Goal: Transaction & Acquisition: Purchase product/service

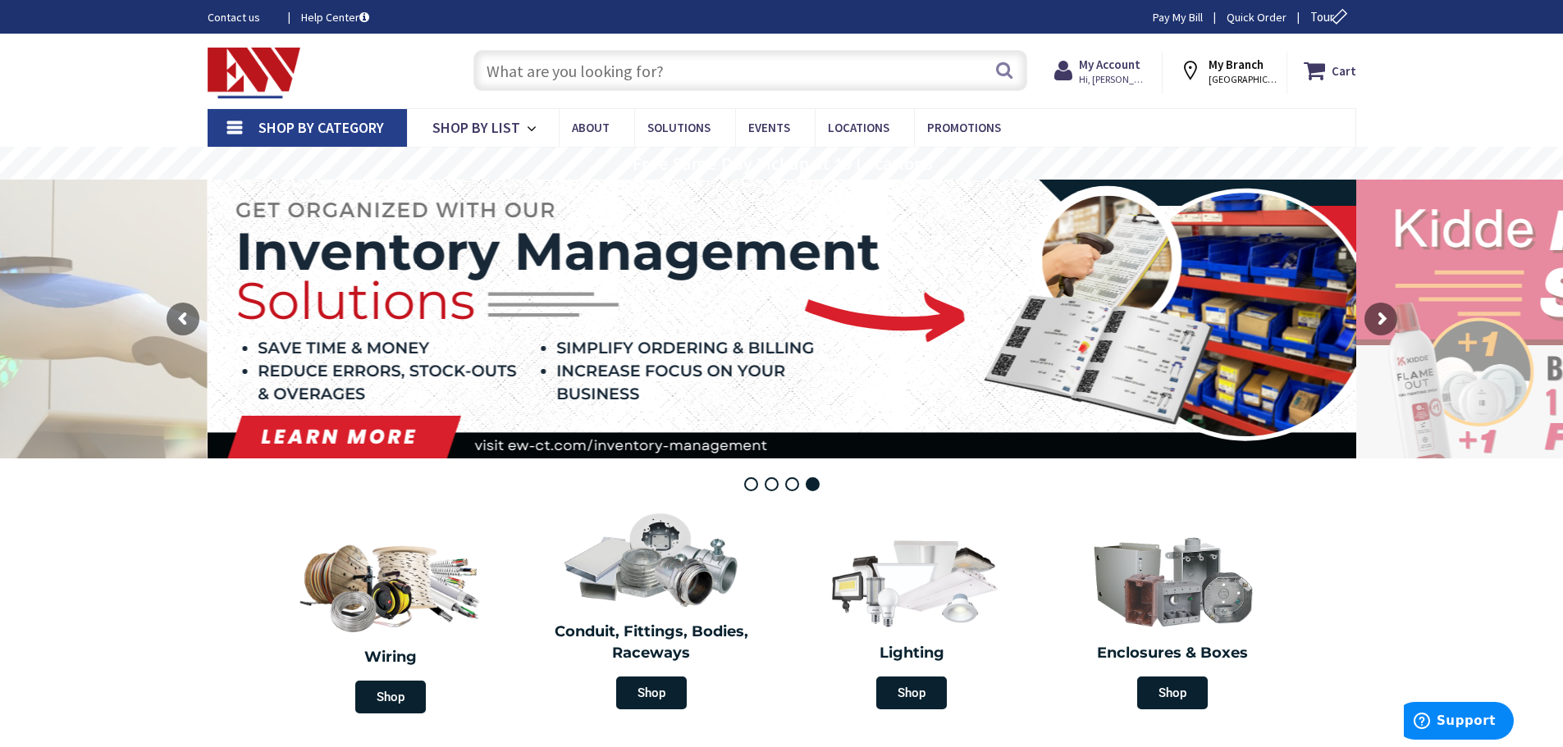
click at [545, 81] on input "text" at bounding box center [750, 70] width 554 height 41
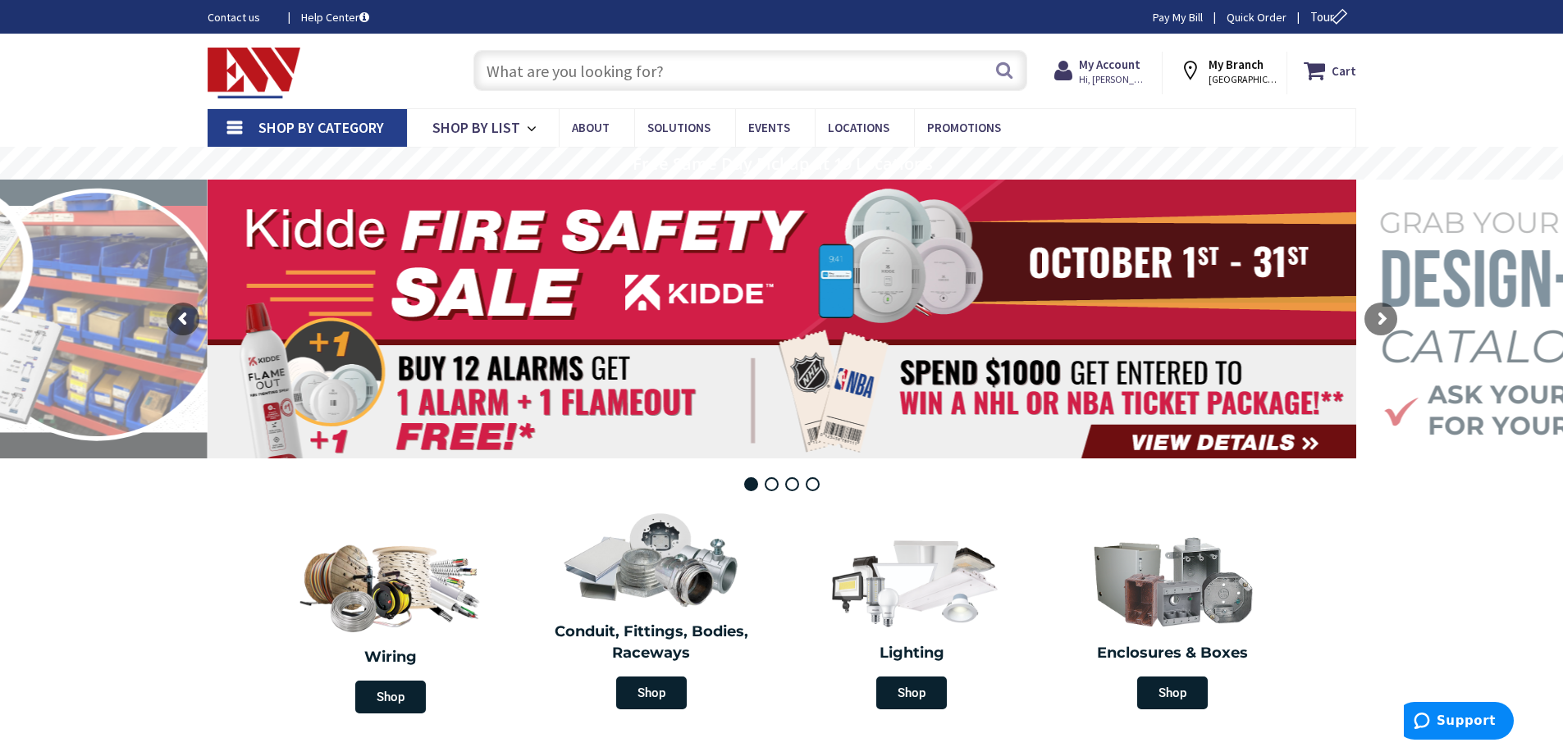
click at [621, 75] on input "text" at bounding box center [750, 70] width 554 height 41
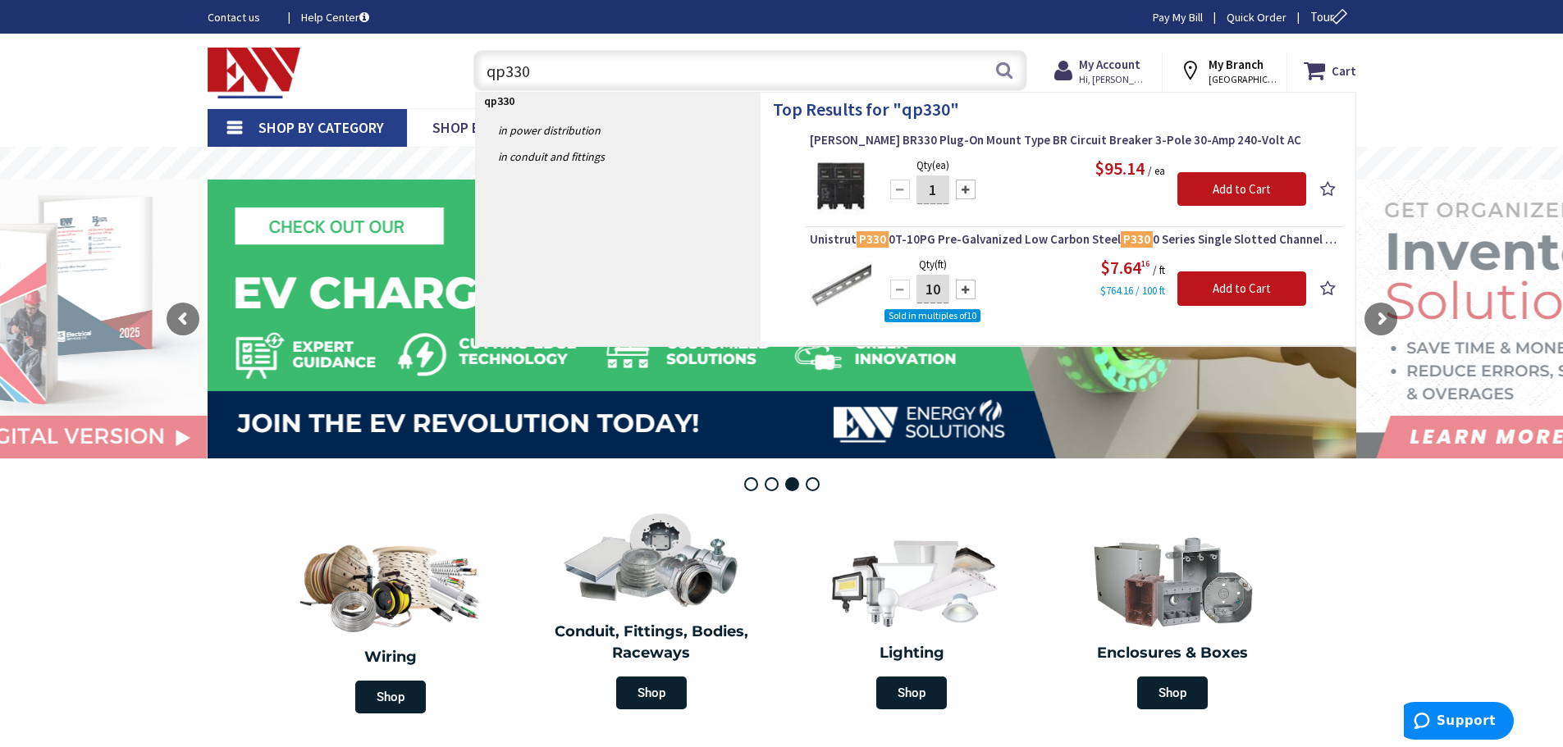
drag, startPoint x: 559, startPoint y: 72, endPoint x: 456, endPoint y: 68, distance: 103.4
click at [456, 68] on div "qp330 qp330 Search" at bounding box center [746, 69] width 586 height 52
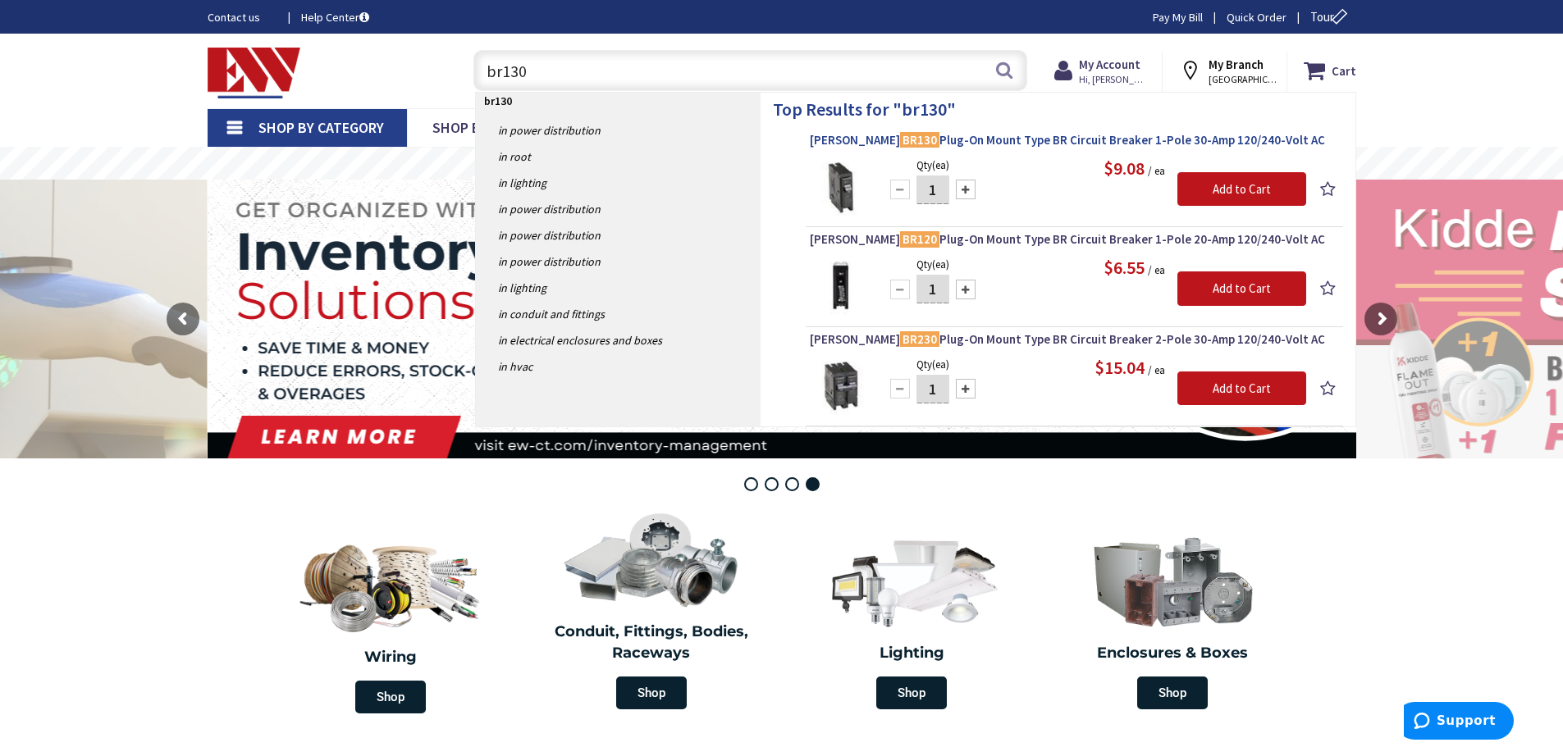
type input "br130"
click at [979, 143] on span "Eaton BR130 Plug-On Mount Type BR Circuit Breaker 1-Pole 30-Amp 120/240-Volt AC" at bounding box center [1074, 140] width 529 height 16
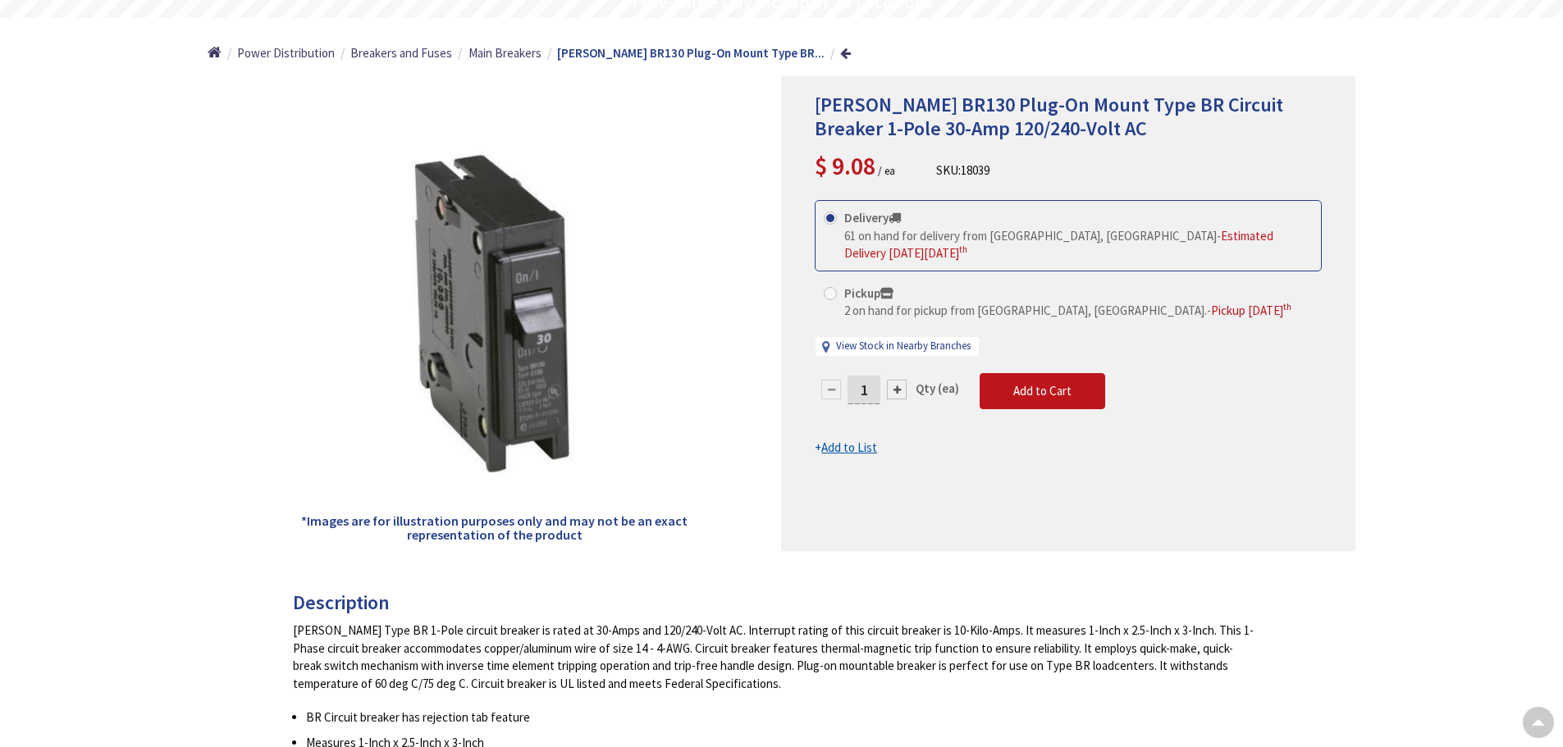
scroll to position [167, 0]
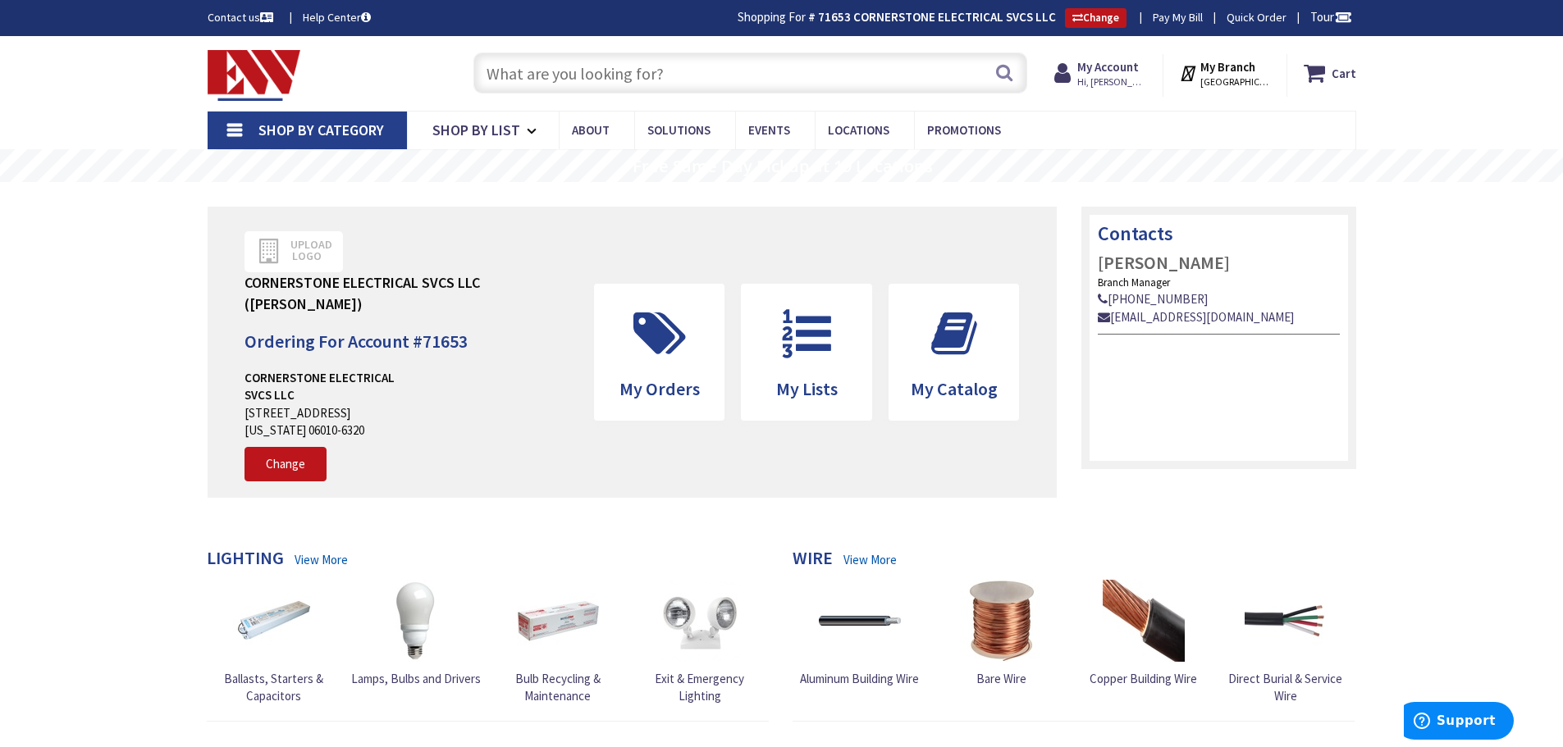
click at [646, 75] on input "text" at bounding box center [750, 72] width 554 height 41
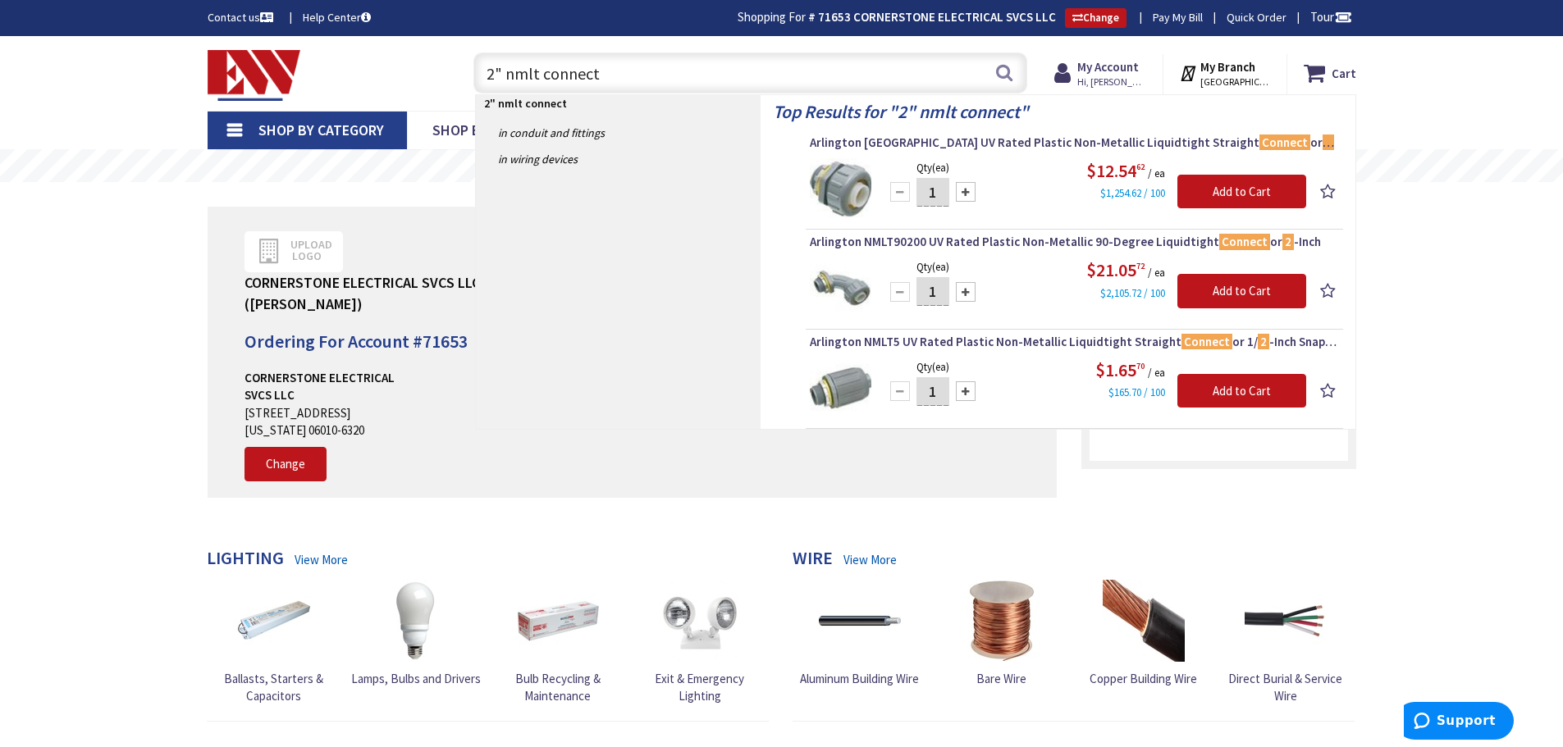
type input "2" nmlt connect"
click at [965, 193] on div at bounding box center [966, 192] width 20 height 20
type input "4"
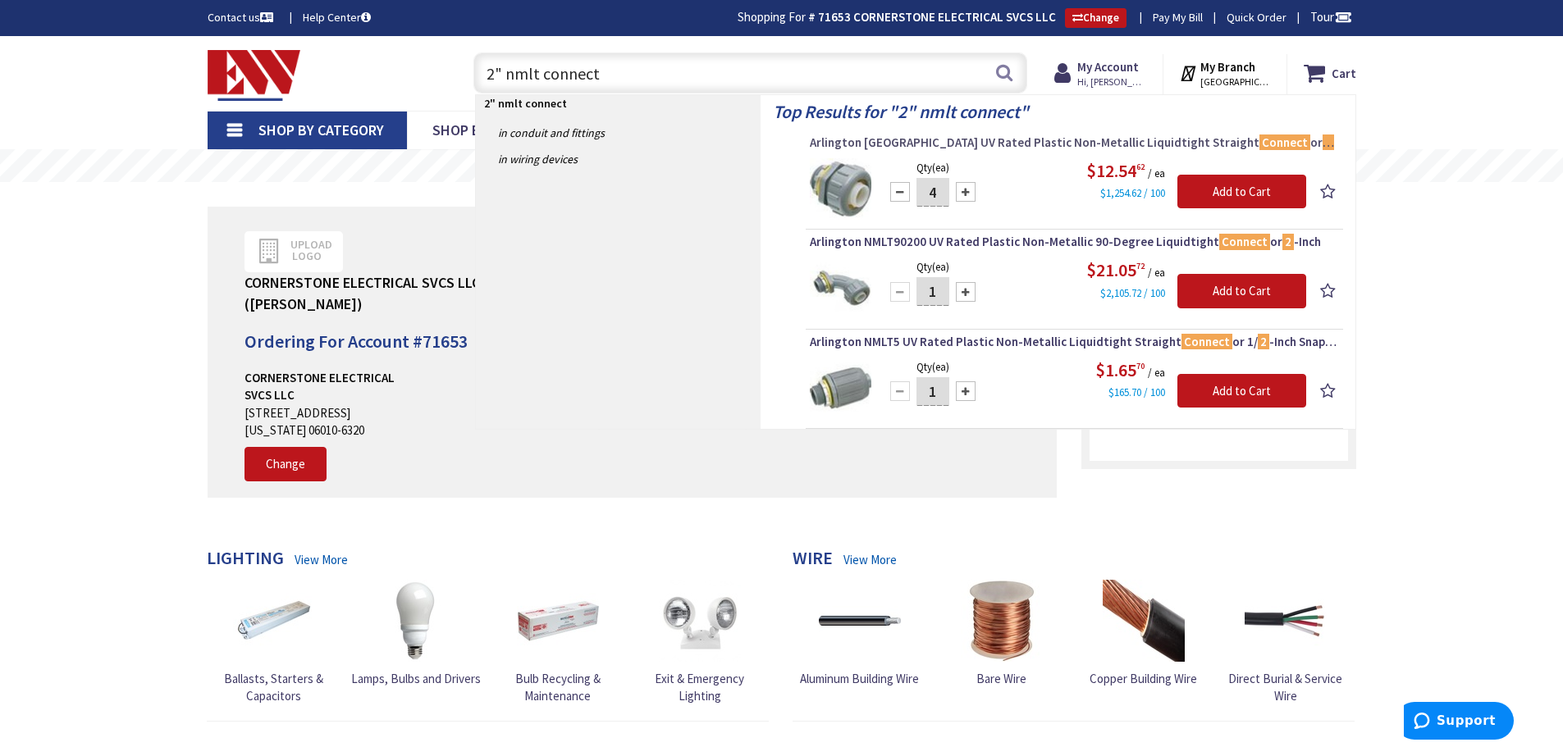
click at [972, 142] on span "Arlington NMLT200 UV Rated Plastic Non-Metallic Liquidtight Straight Connect or…" at bounding box center [1074, 143] width 529 height 16
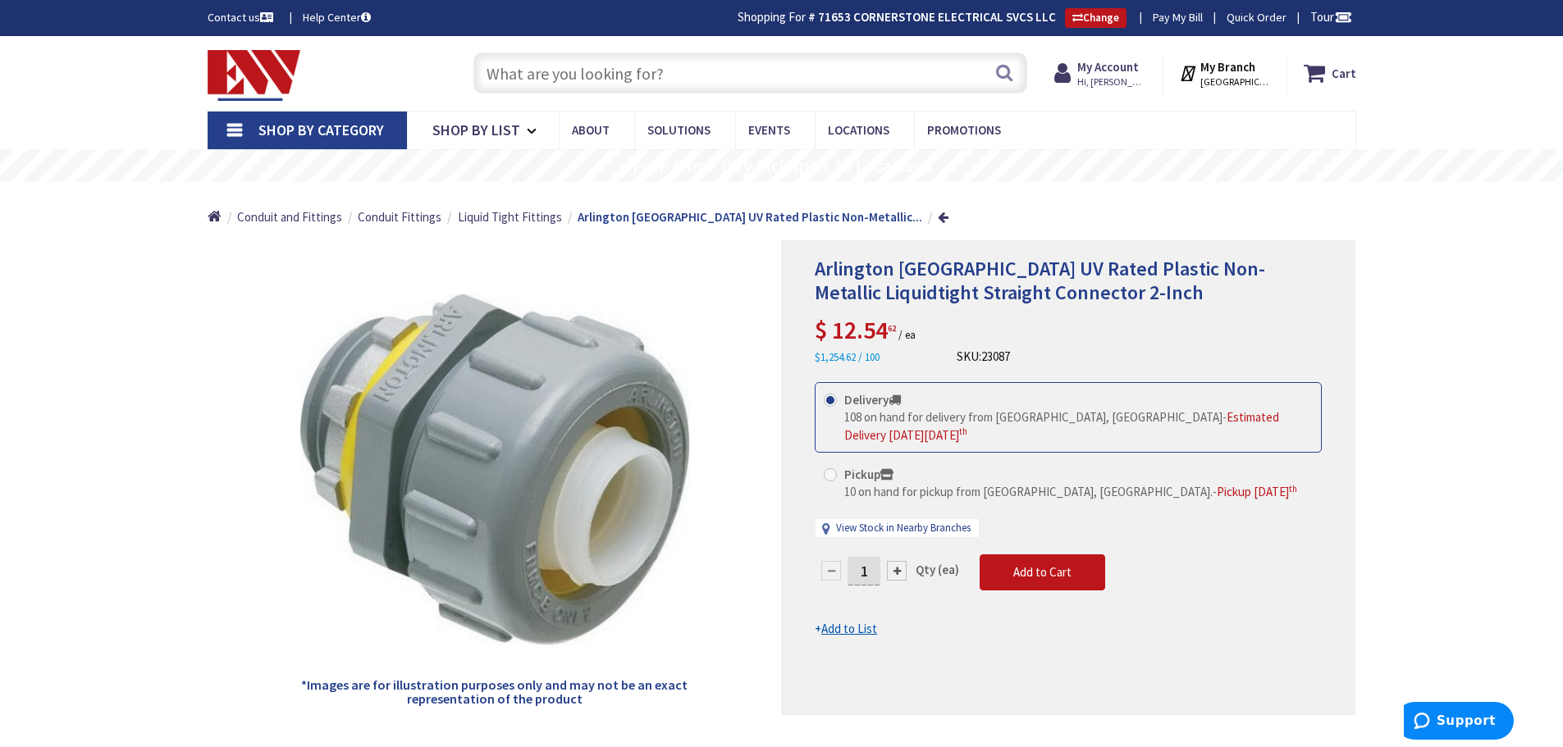
click at [895, 561] on div at bounding box center [897, 571] width 20 height 20
click at [895, 554] on div at bounding box center [1068, 477] width 573 height 473
click at [895, 561] on div at bounding box center [897, 571] width 20 height 20
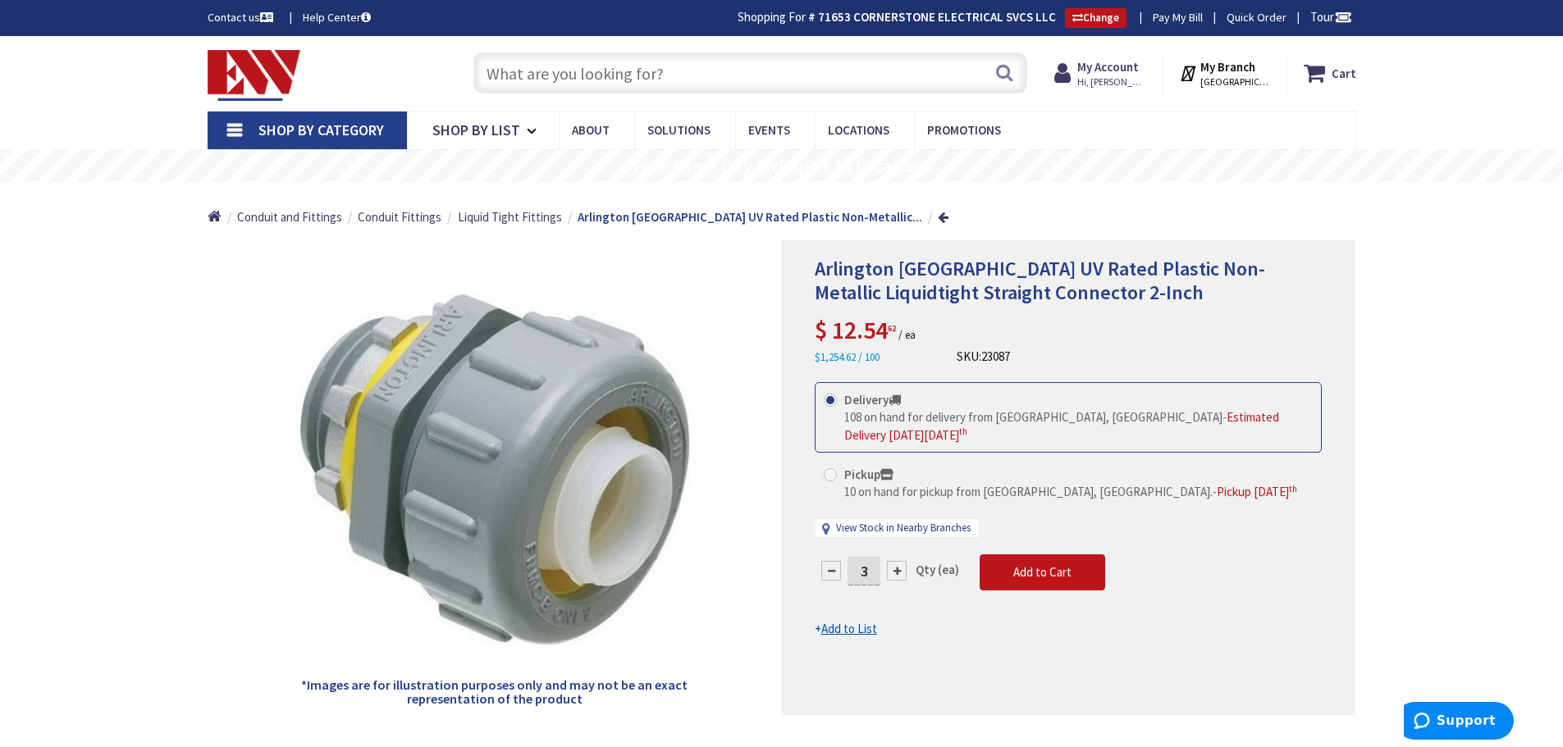
type input "4"
click at [1044, 564] on span "Add to Cart" at bounding box center [1042, 572] width 58 height 16
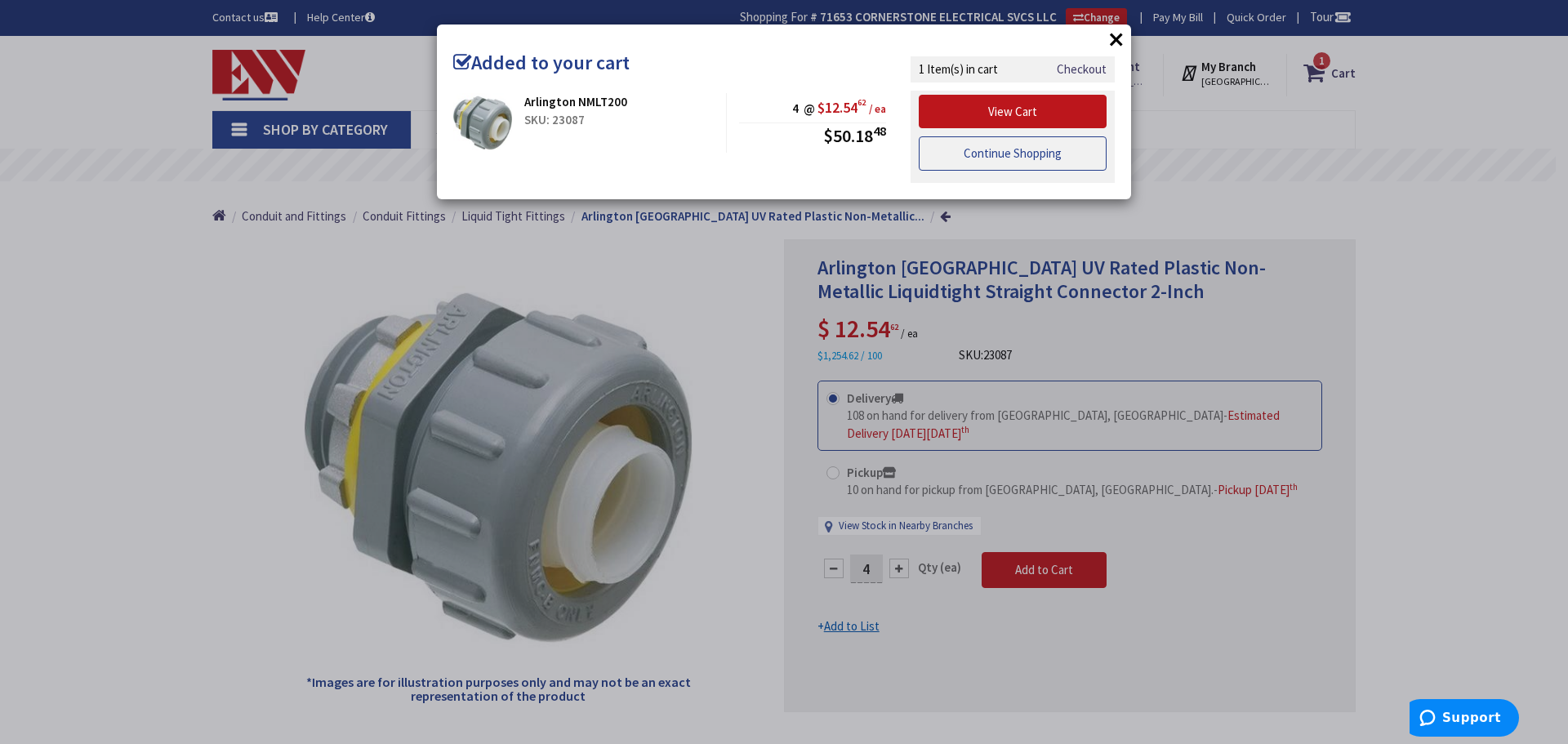
click at [1007, 150] on link "Continue Shopping" at bounding box center [1012, 153] width 188 height 34
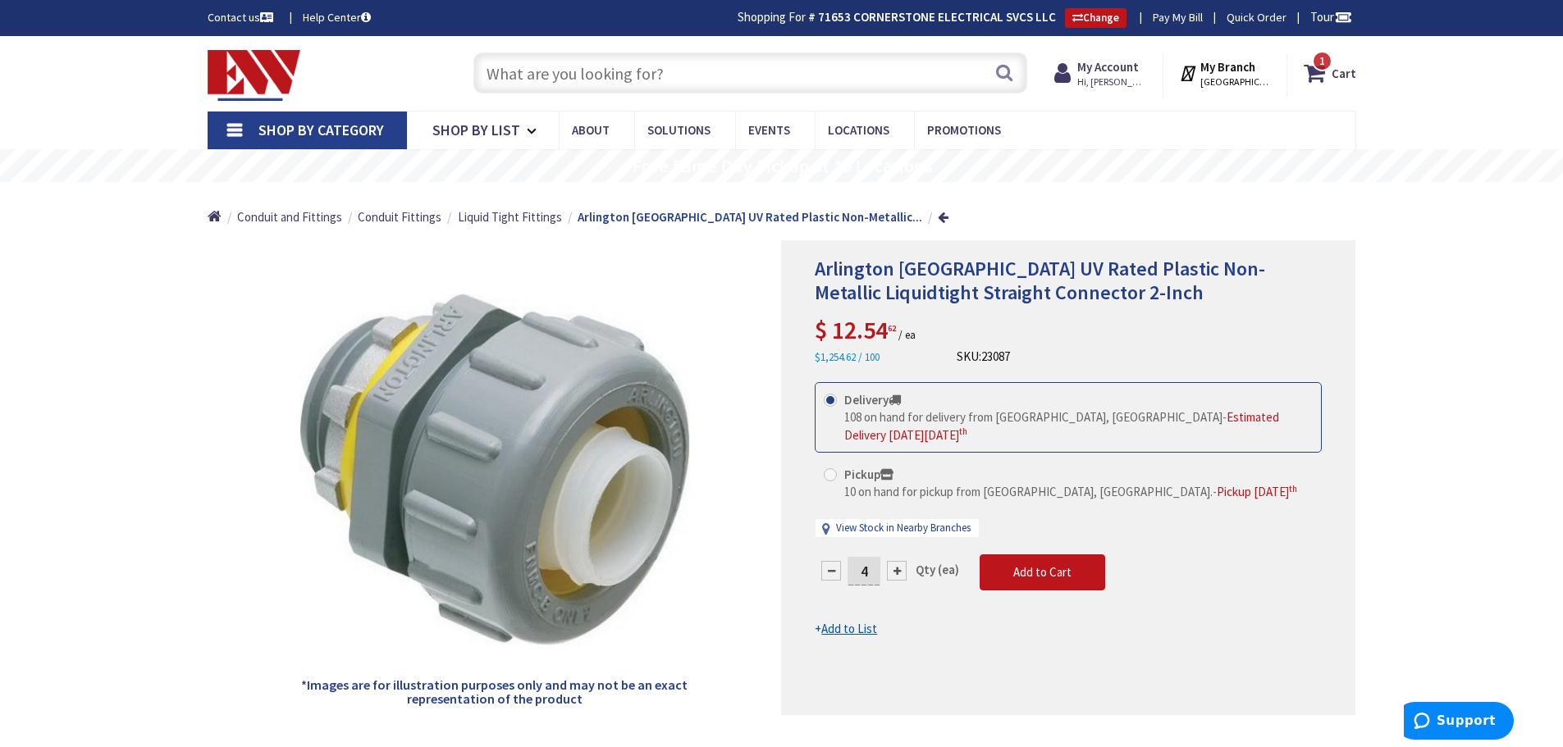
click at [596, 75] on input "text" at bounding box center [750, 72] width 554 height 41
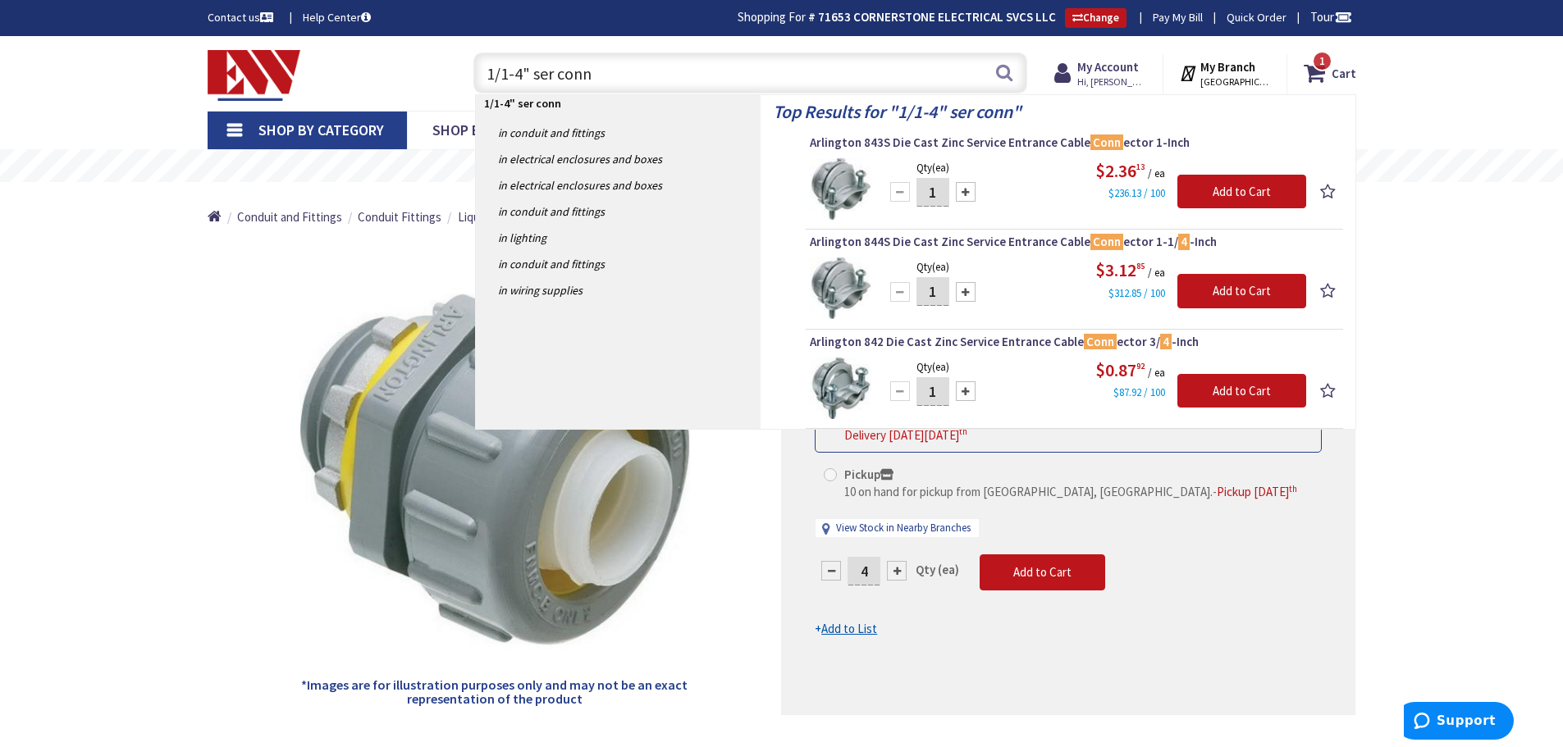
click at [557, 76] on input "1/1-4" ser conn" at bounding box center [750, 72] width 554 height 41
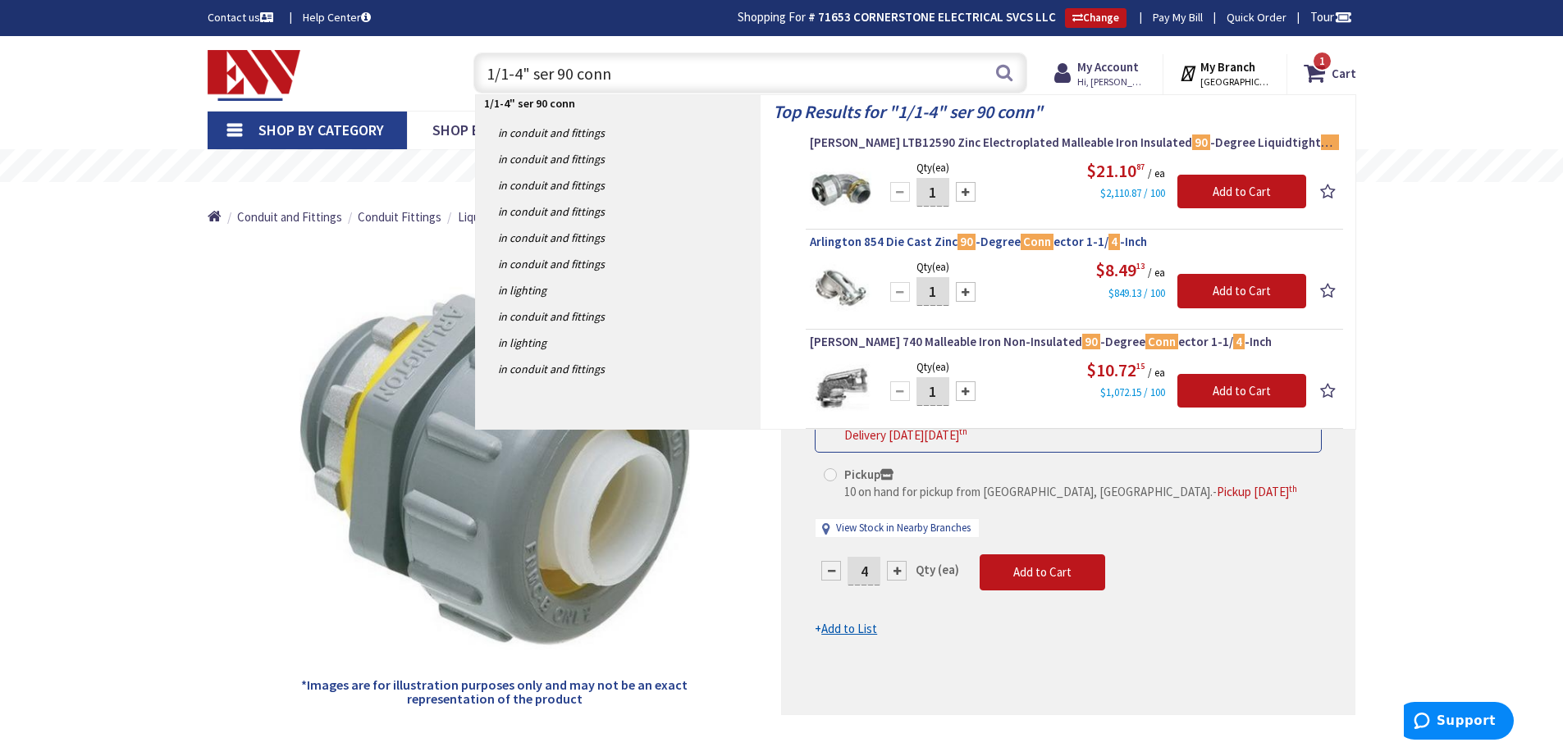
type input "1/1-4" ser 90 conn"
click at [1008, 240] on span "Arlington 854 Die Cast Zinc 90 -Degree Conn ector 1-1/ 4 -Inch" at bounding box center [1074, 242] width 529 height 16
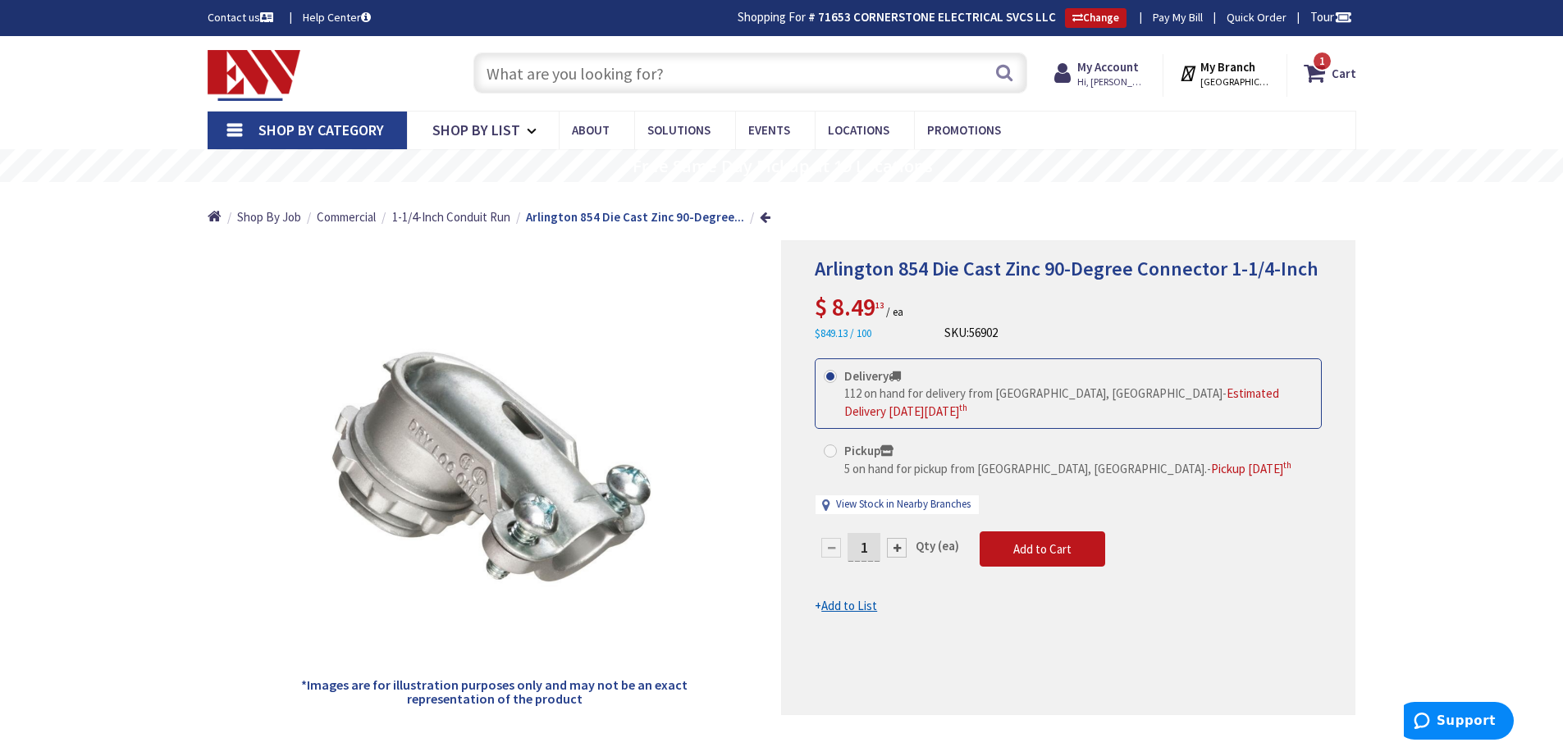
click at [895, 538] on div at bounding box center [897, 548] width 20 height 20
type input "2"
click at [1025, 541] on span "Add to Cart" at bounding box center [1042, 549] width 58 height 16
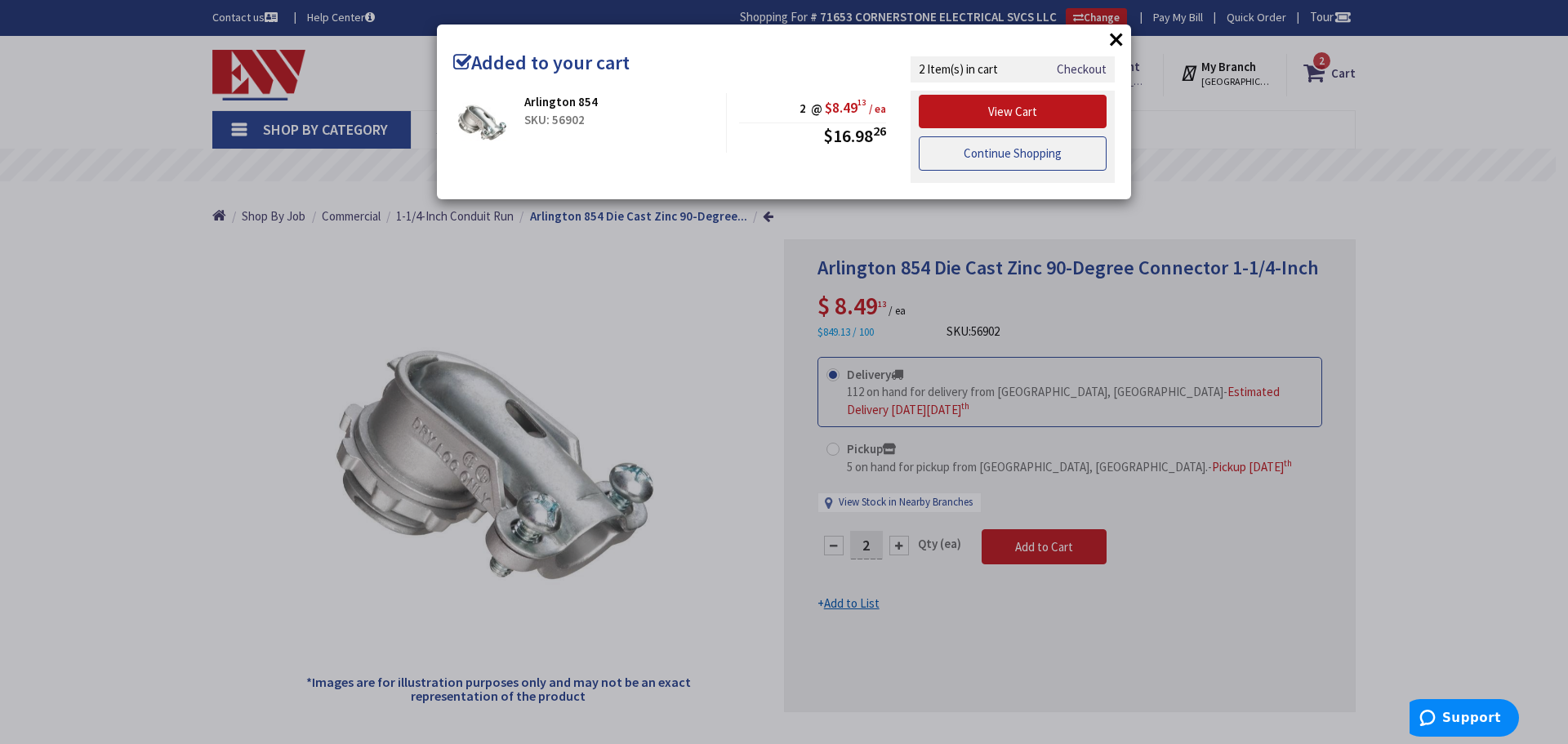
click at [994, 160] on link "Continue Shopping" at bounding box center [1012, 153] width 188 height 34
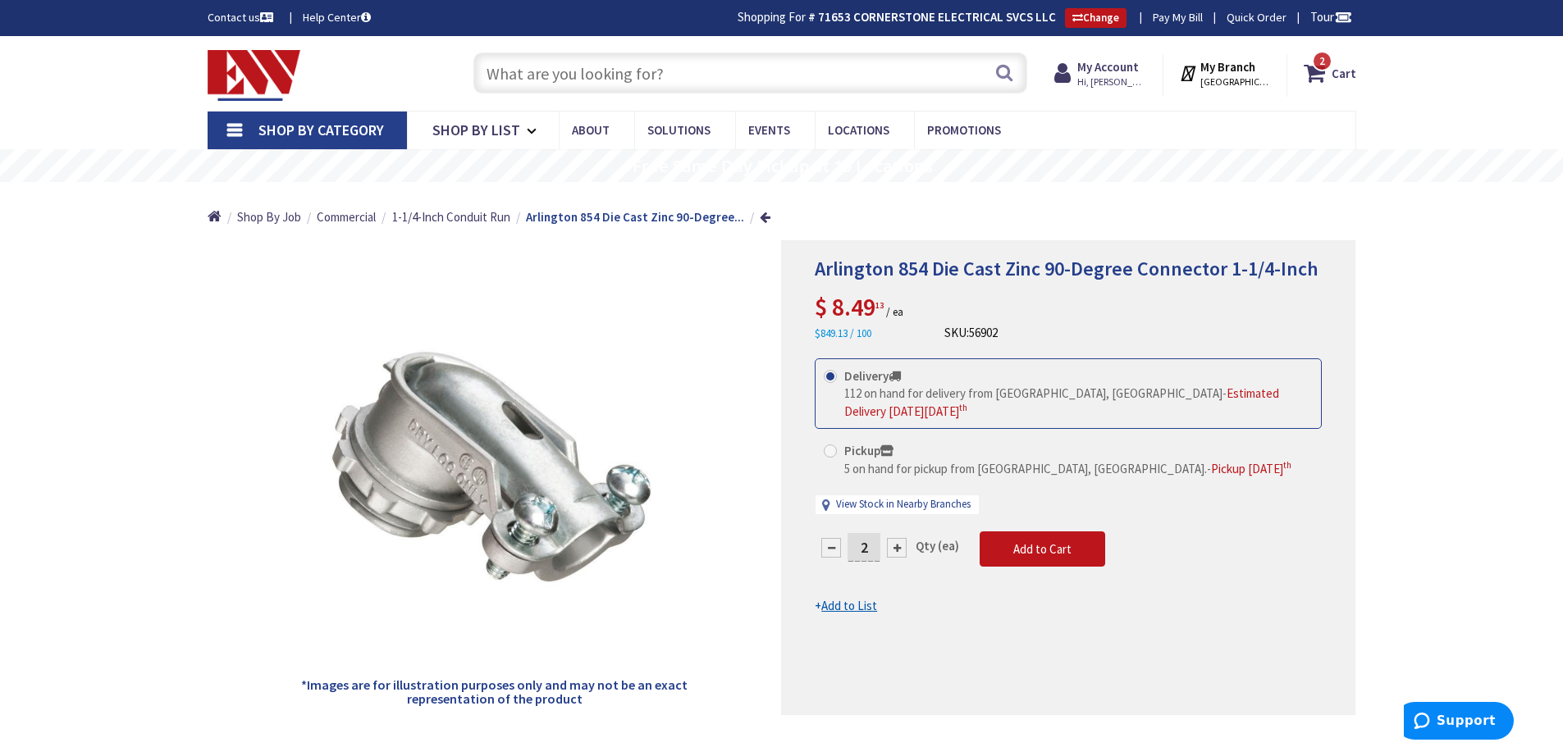
click at [614, 75] on input "text" at bounding box center [750, 72] width 554 height 41
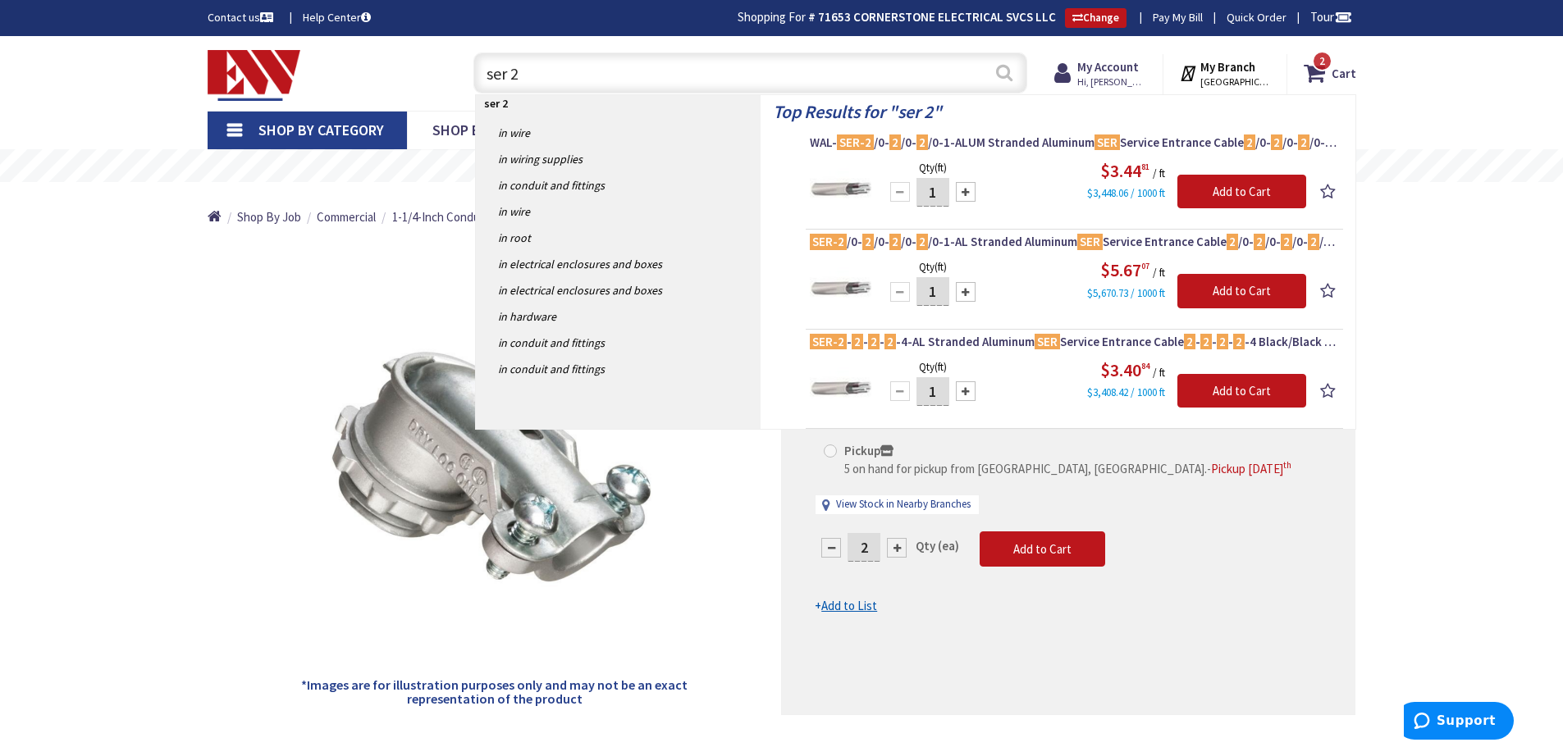
type input "ser 2"
click at [1006, 70] on button "Search" at bounding box center [1003, 72] width 21 height 37
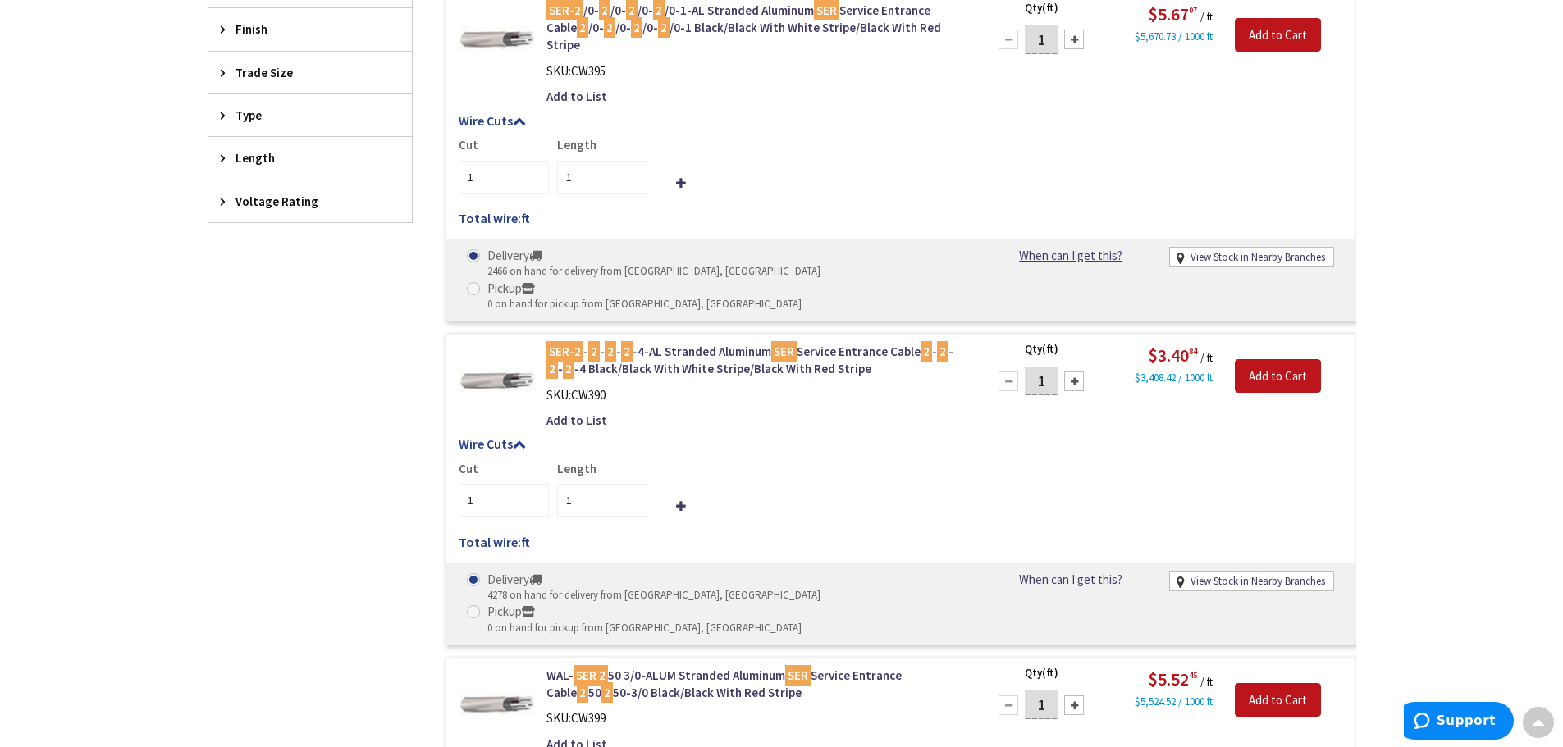
drag, startPoint x: 1050, startPoint y: 299, endPoint x: 1011, endPoint y: 298, distance: 38.6
click at [1011, 365] on div "1" at bounding box center [1041, 381] width 98 height 33
type input "60"
click at [483, 484] on input "1" at bounding box center [504, 500] width 90 height 33
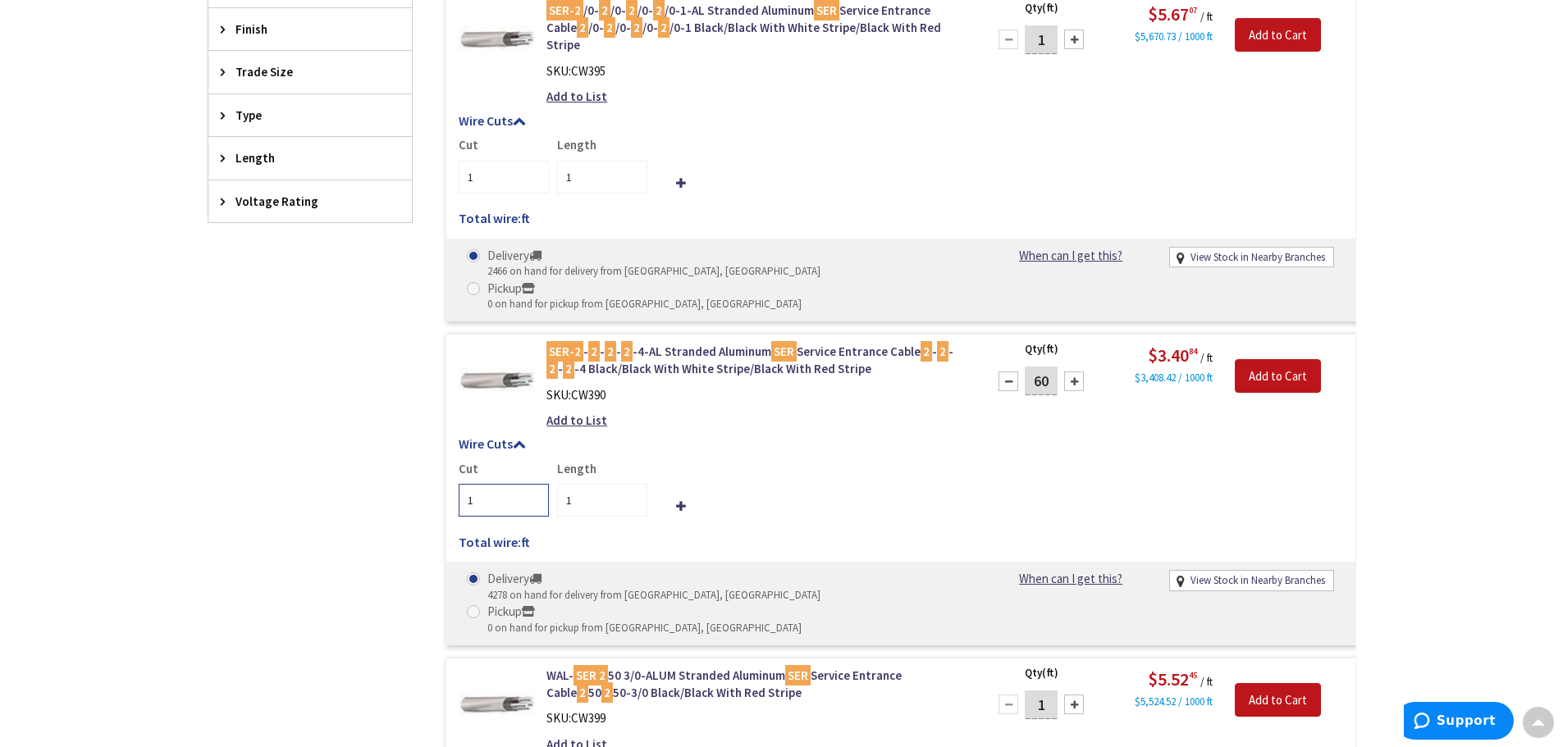
type input "60"
type input "2"
click at [582, 484] on input "60" at bounding box center [602, 500] width 90 height 33
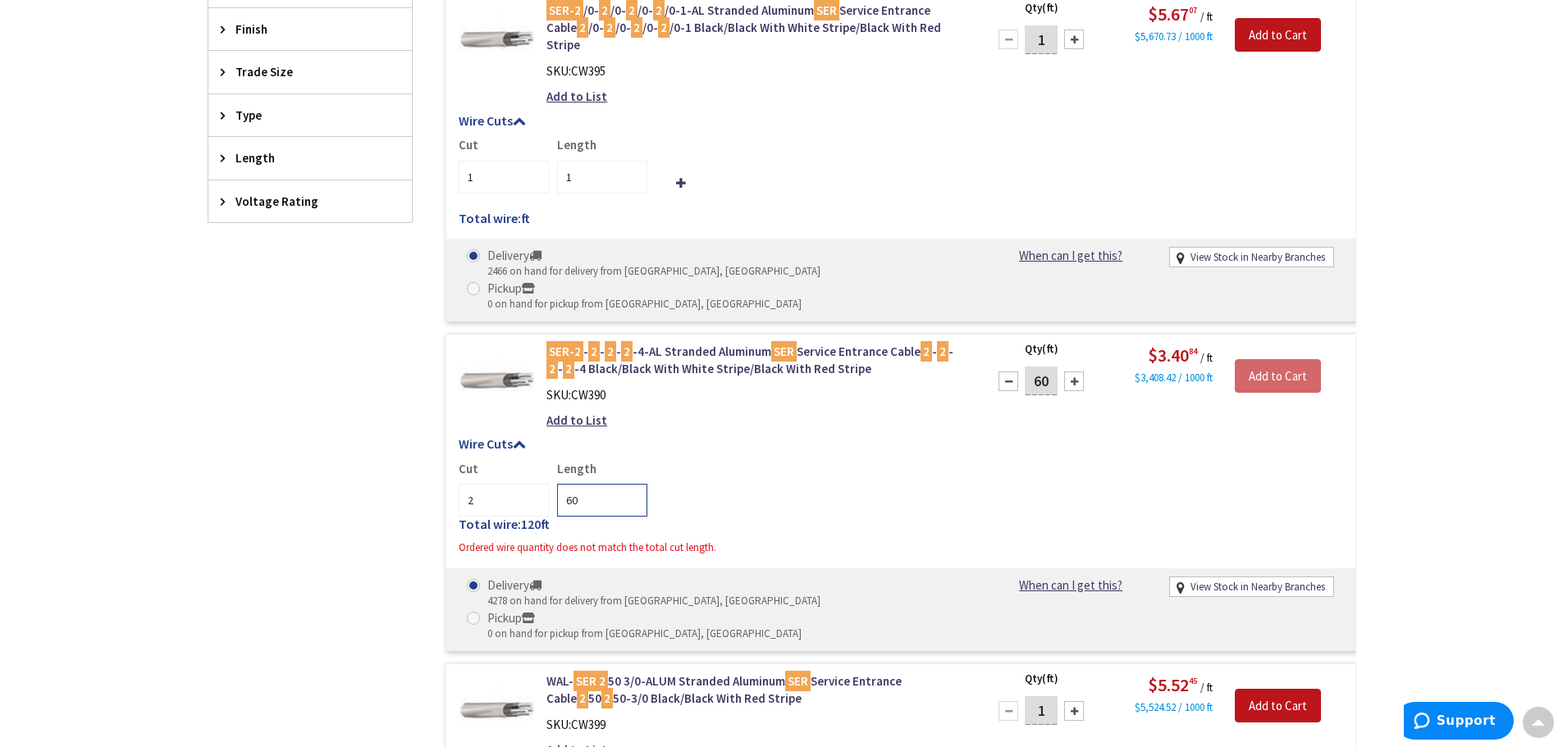
drag, startPoint x: 590, startPoint y: 421, endPoint x: 553, endPoint y: 418, distance: 37.0
click at [553, 460] on div "Length 60" at bounding box center [598, 488] width 98 height 57
type input "30"
drag, startPoint x: 697, startPoint y: 408, endPoint x: 738, endPoint y: 405, distance: 41.1
click at [698, 460] on div "Cut 2 Length 30" at bounding box center [901, 488] width 884 height 57
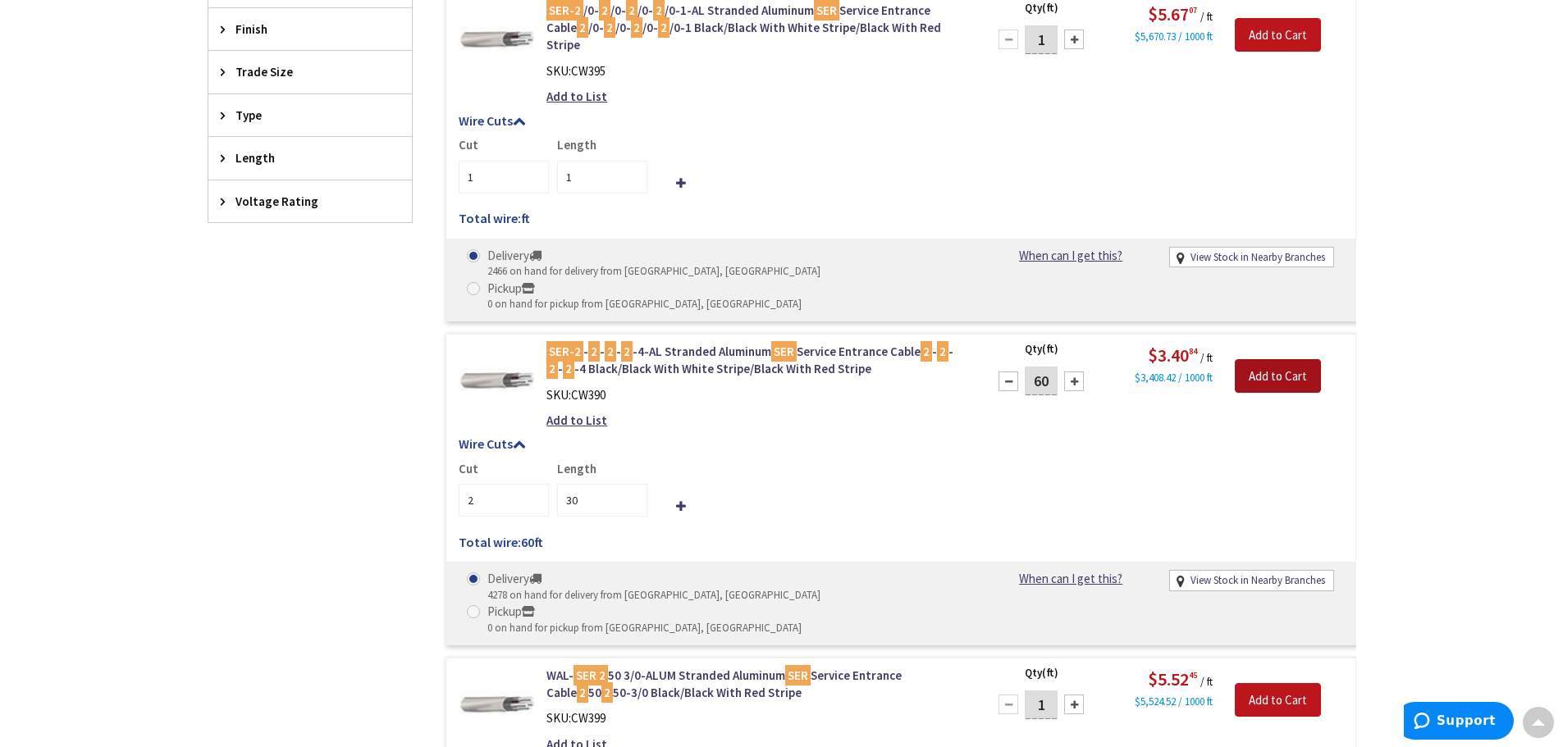
click at [1280, 359] on input "Add to Cart" at bounding box center [1277, 376] width 86 height 34
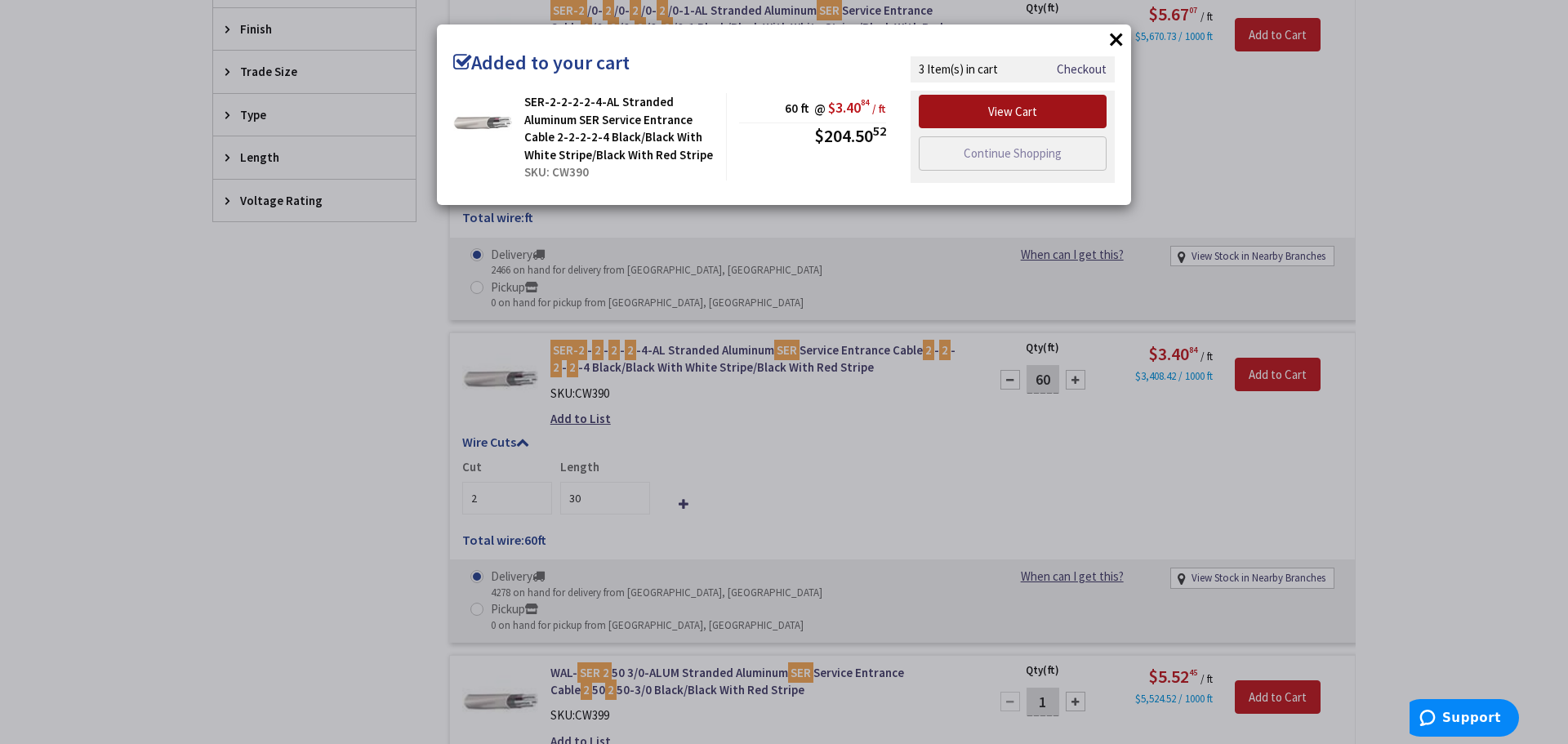
click at [1020, 109] on link "View Cart" at bounding box center [1012, 112] width 188 height 34
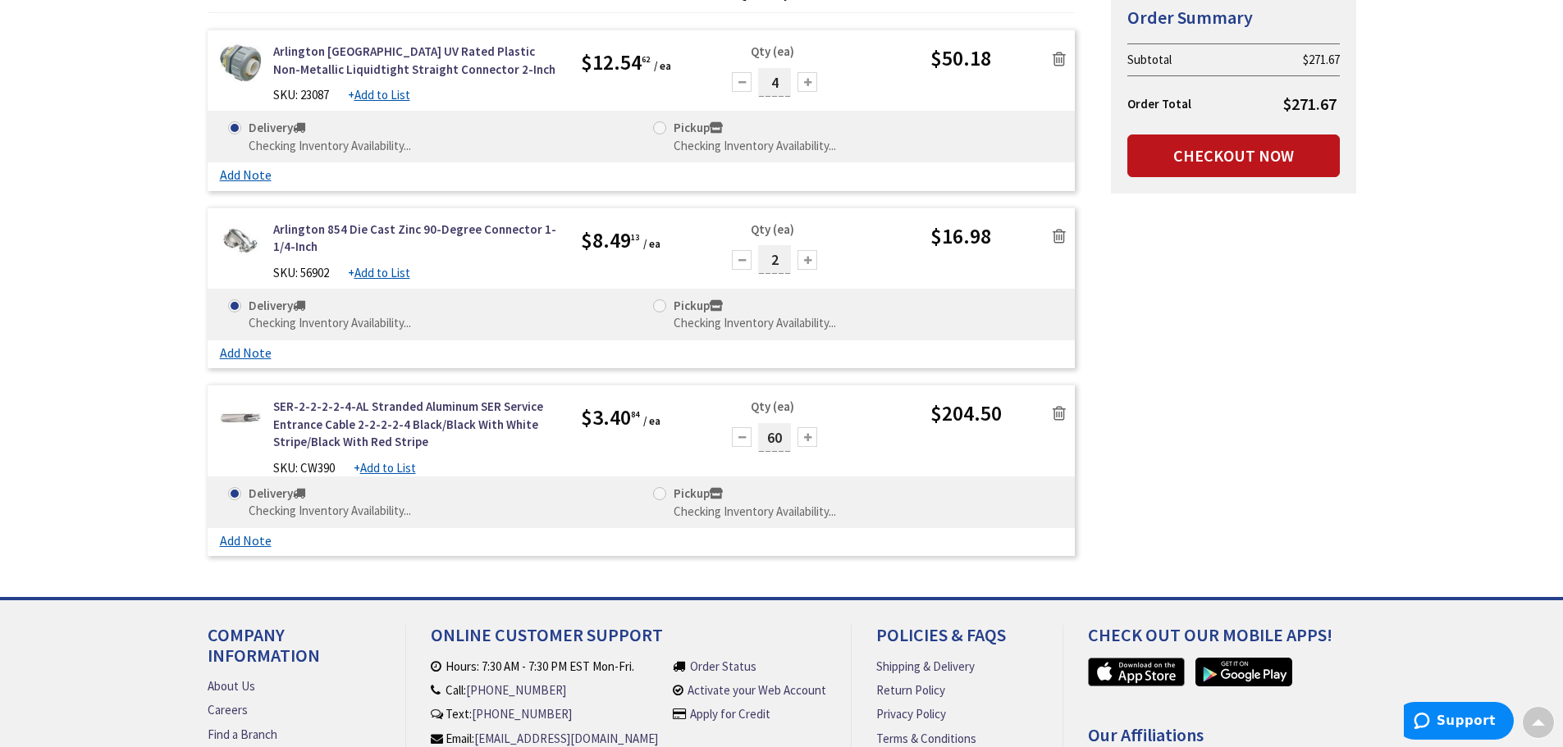
click at [1058, 411] on icon at bounding box center [1058, 413] width 13 height 16
click at [1061, 413] on icon at bounding box center [1058, 413] width 13 height 16
click at [1060, 412] on form "Some items in your cart are not available and will cause your order to be held.…" at bounding box center [642, 243] width 868 height 641
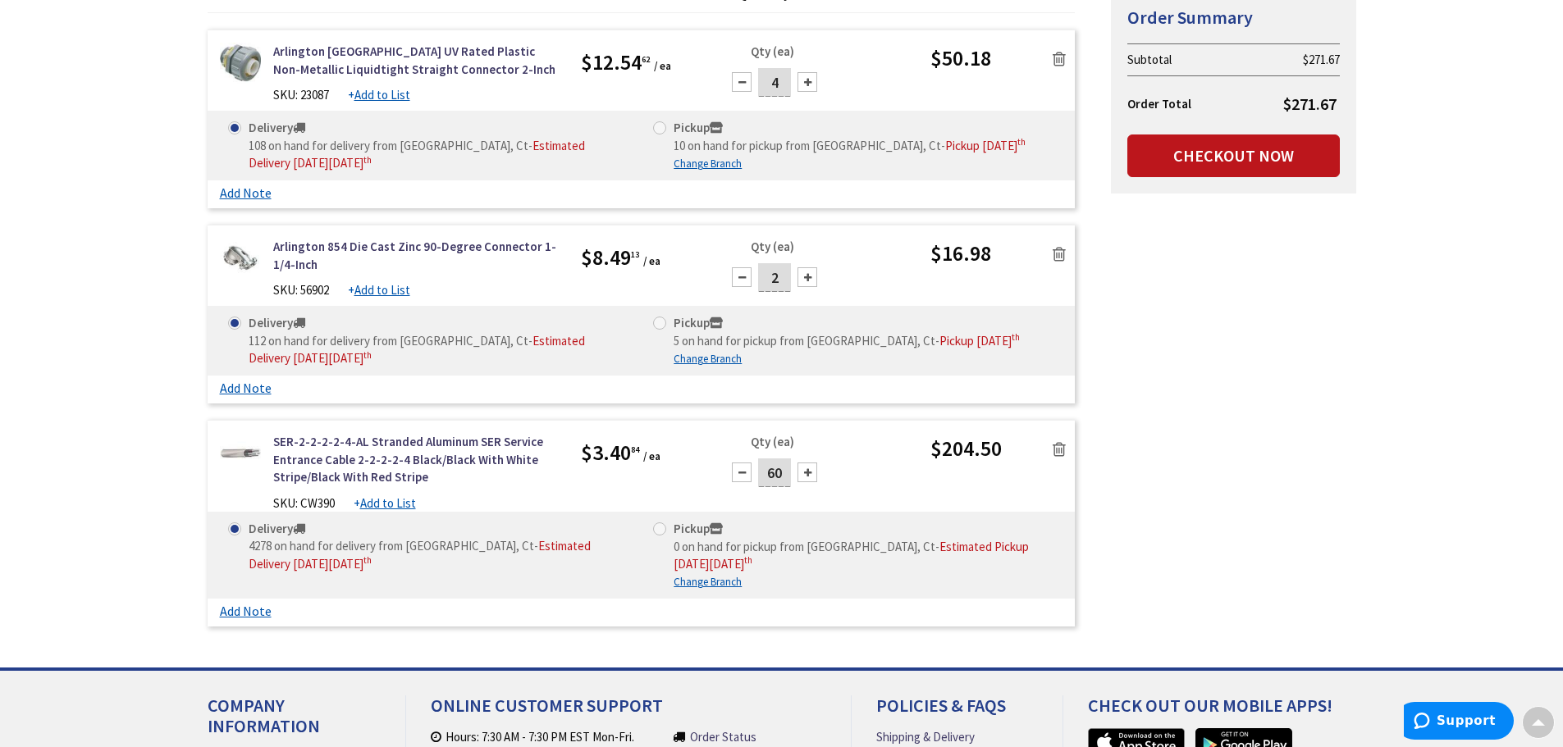
click at [1058, 449] on icon at bounding box center [1058, 449] width 13 height 16
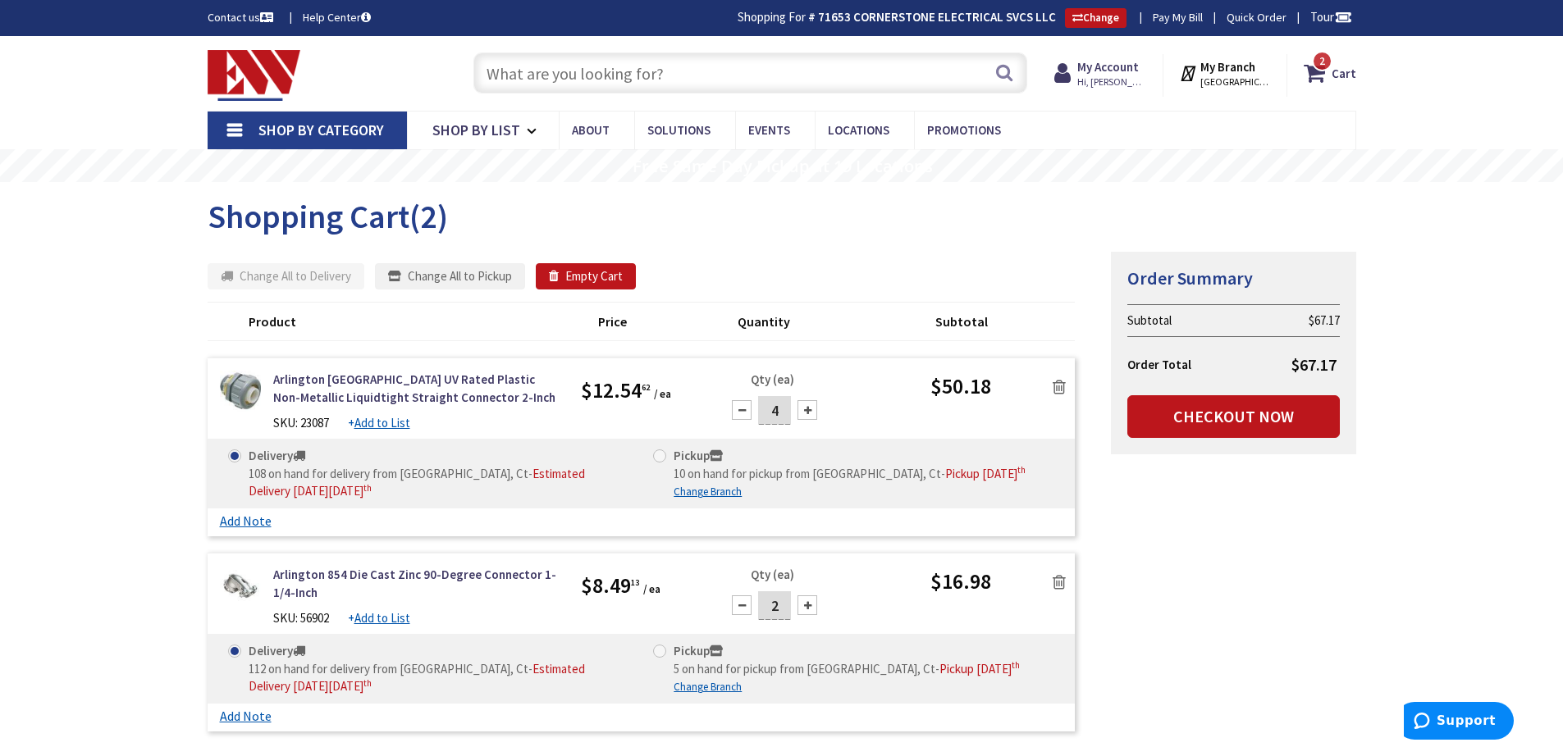
click at [534, 75] on input "text" at bounding box center [750, 72] width 554 height 41
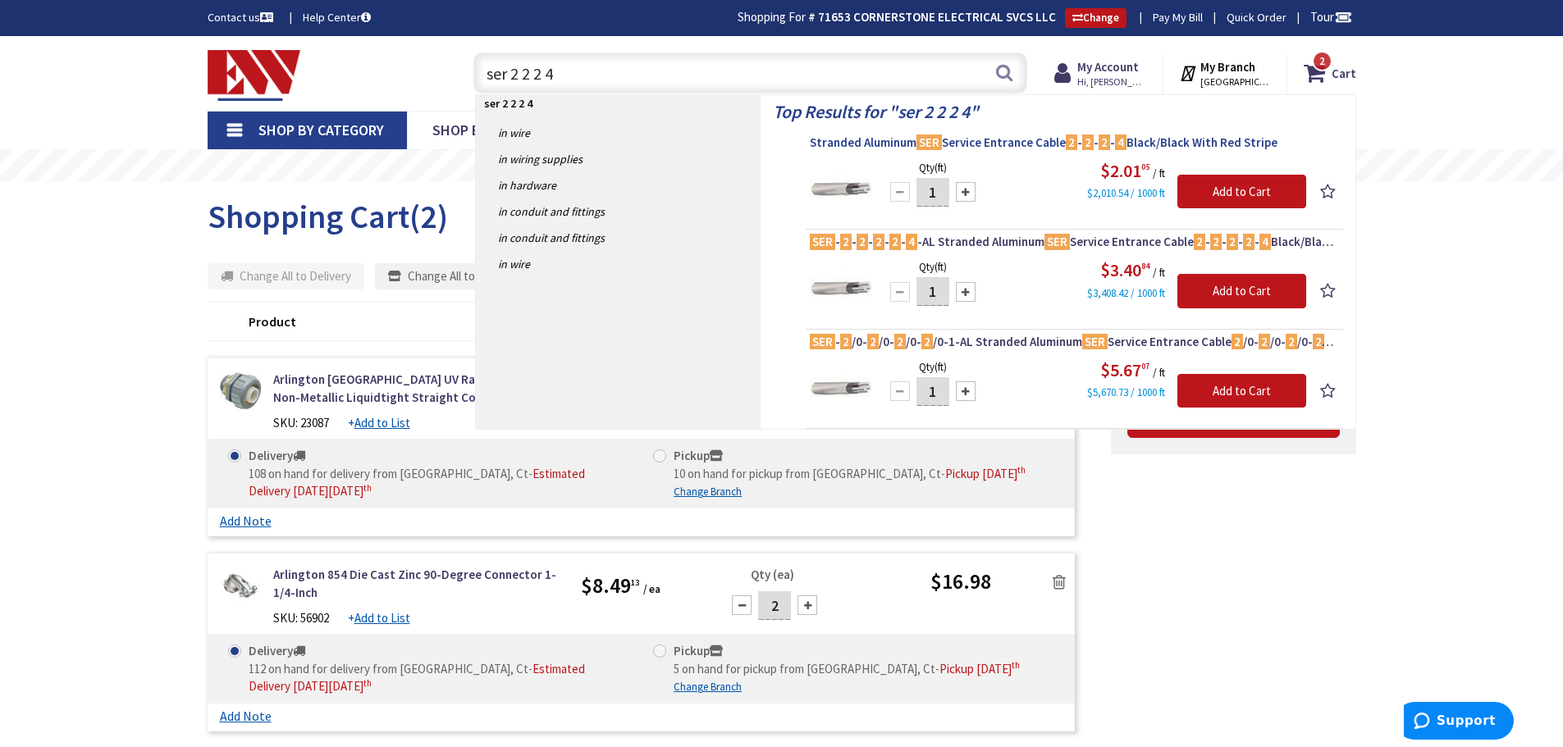
type input "ser 2 2 2 4"
click at [1045, 142] on span "Stranded Aluminum SER Service Entrance Cable 2 - 2 - 2 - 4 Black/Black With Red…" at bounding box center [1074, 143] width 529 height 16
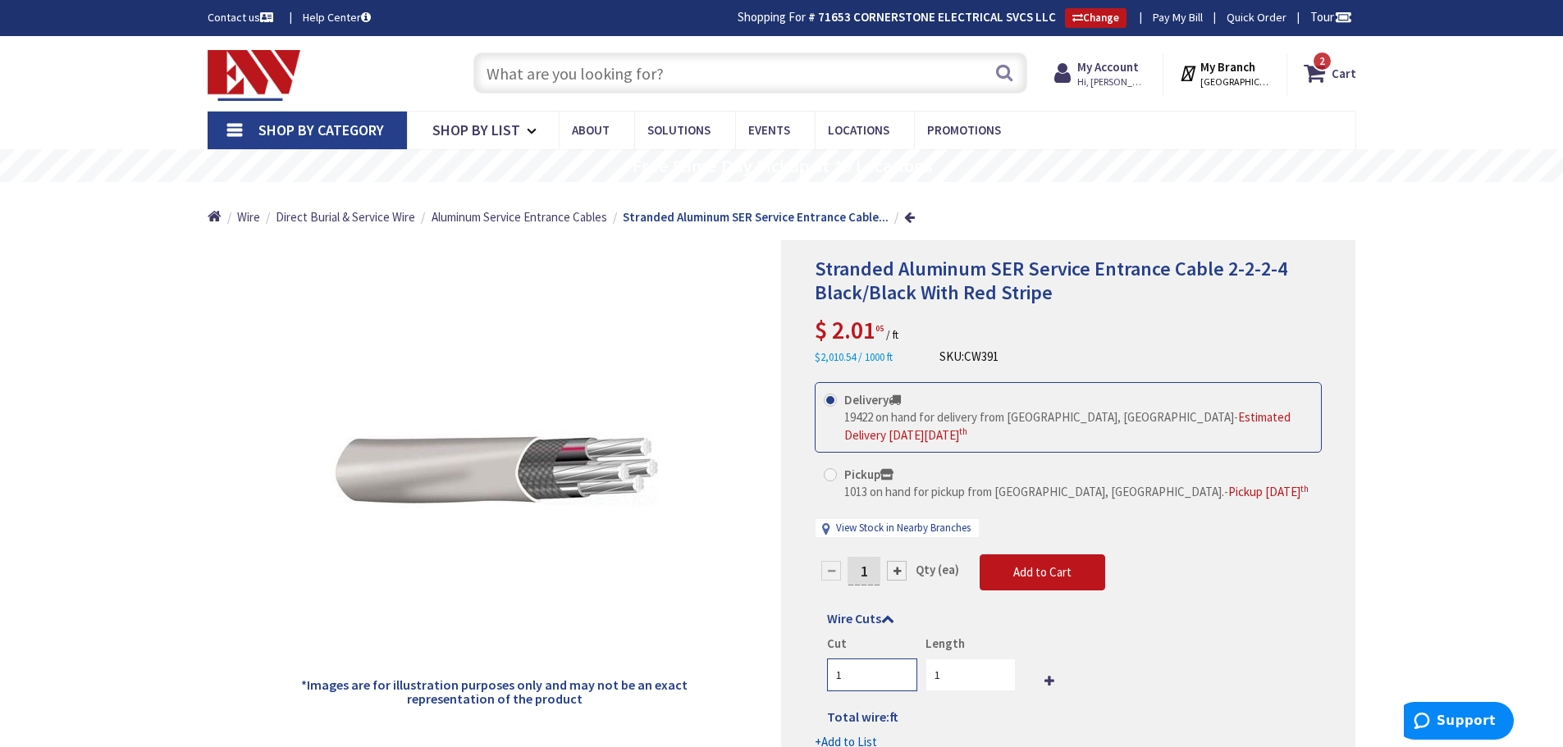
click at [869, 674] on input "1" at bounding box center [872, 675] width 90 height 33
type input "2"
click at [978, 675] on input "1" at bounding box center [970, 675] width 90 height 33
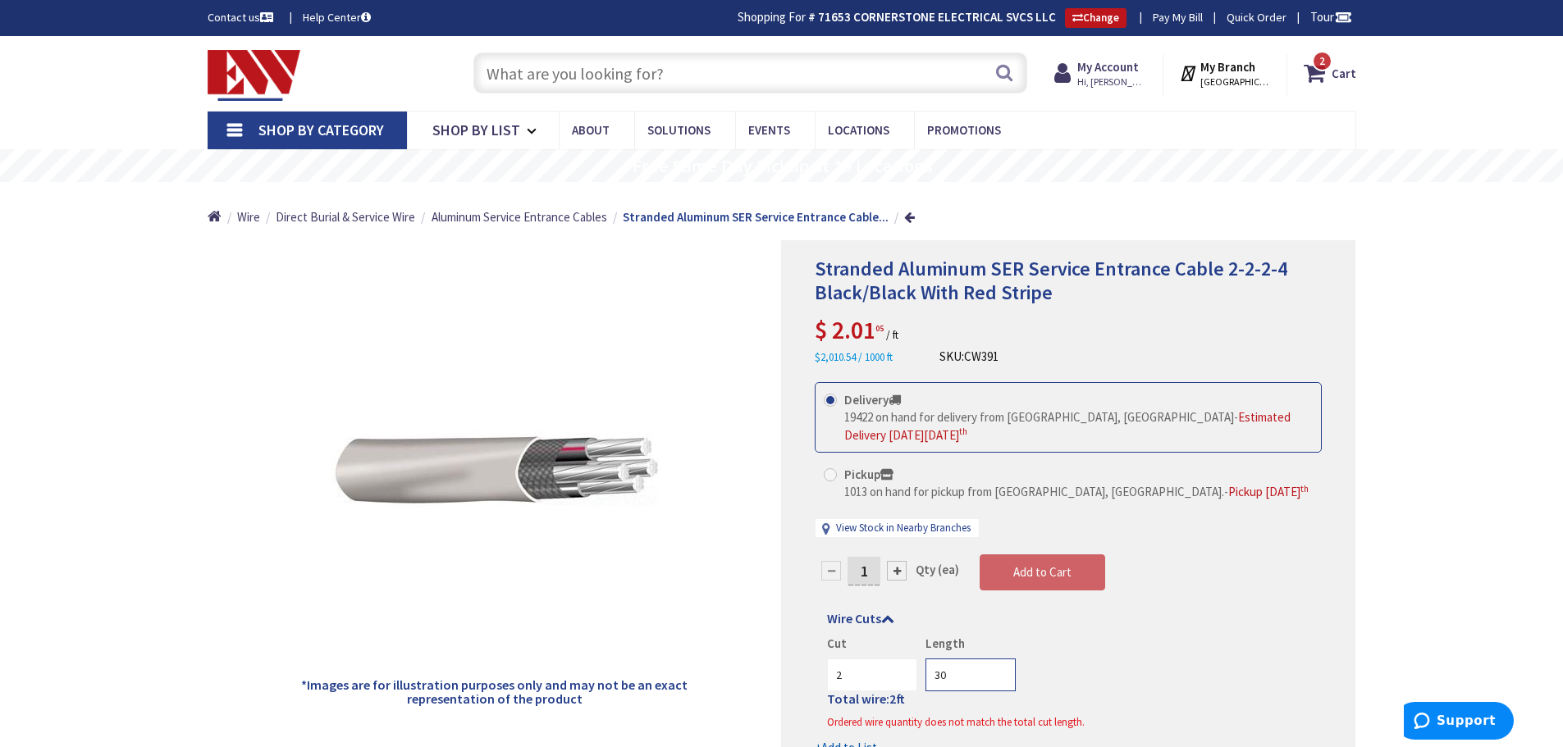
type input "30"
click at [1036, 672] on div "Cut 2 Length 30" at bounding box center [1068, 663] width 482 height 57
drag, startPoint x: 874, startPoint y: 567, endPoint x: 851, endPoint y: 568, distance: 23.0
click at [851, 568] on input "1" at bounding box center [863, 571] width 33 height 29
type input "60"
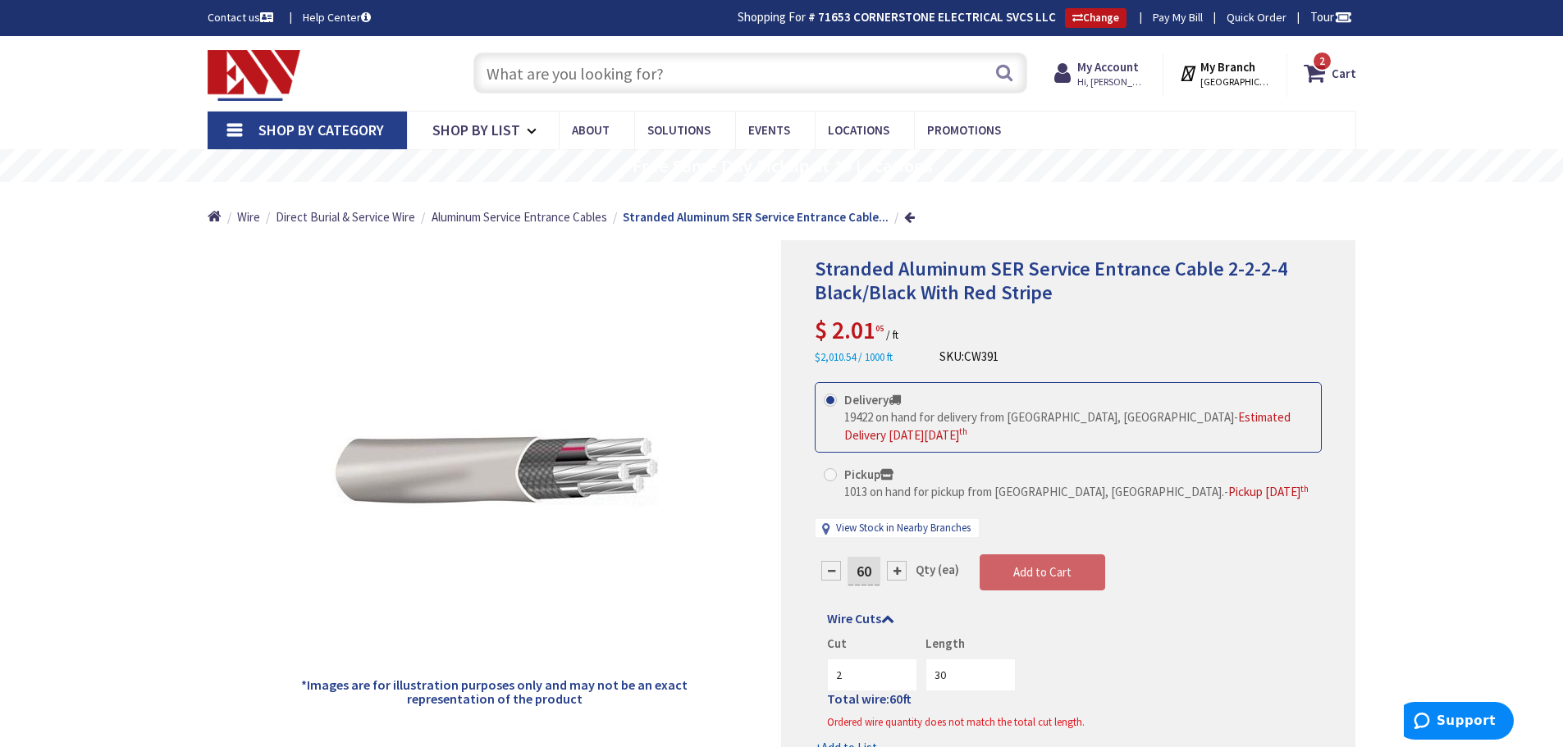
click at [1125, 650] on form "This product is Discontinued Delivery 19422 on hand for delivery from Middletow…" at bounding box center [1067, 569] width 507 height 374
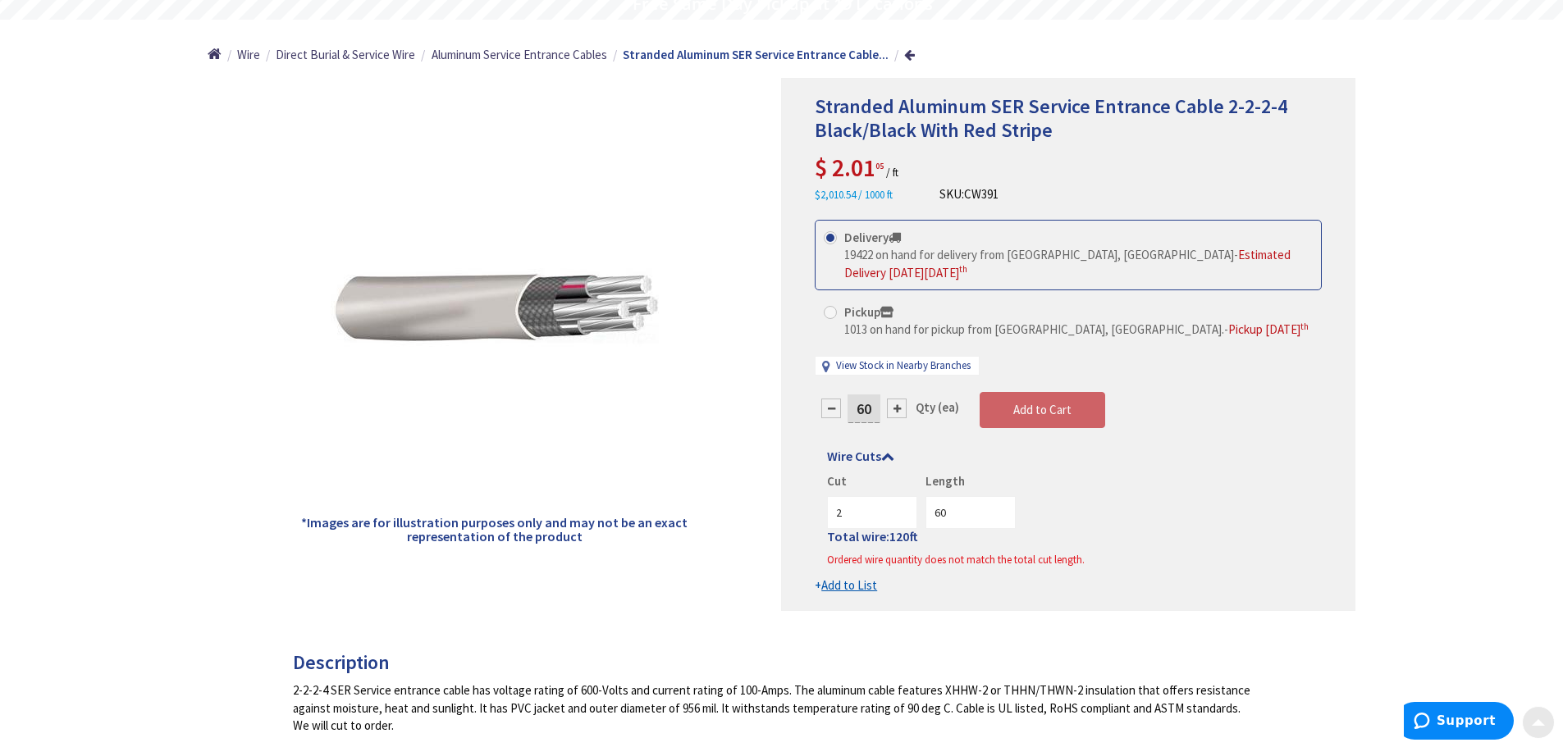
scroll to position [164, 0]
click at [951, 513] on input "60" at bounding box center [970, 511] width 90 height 33
type input "6"
type input "30"
click at [1200, 488] on div "Cut 2 Length 30" at bounding box center [1068, 499] width 482 height 57
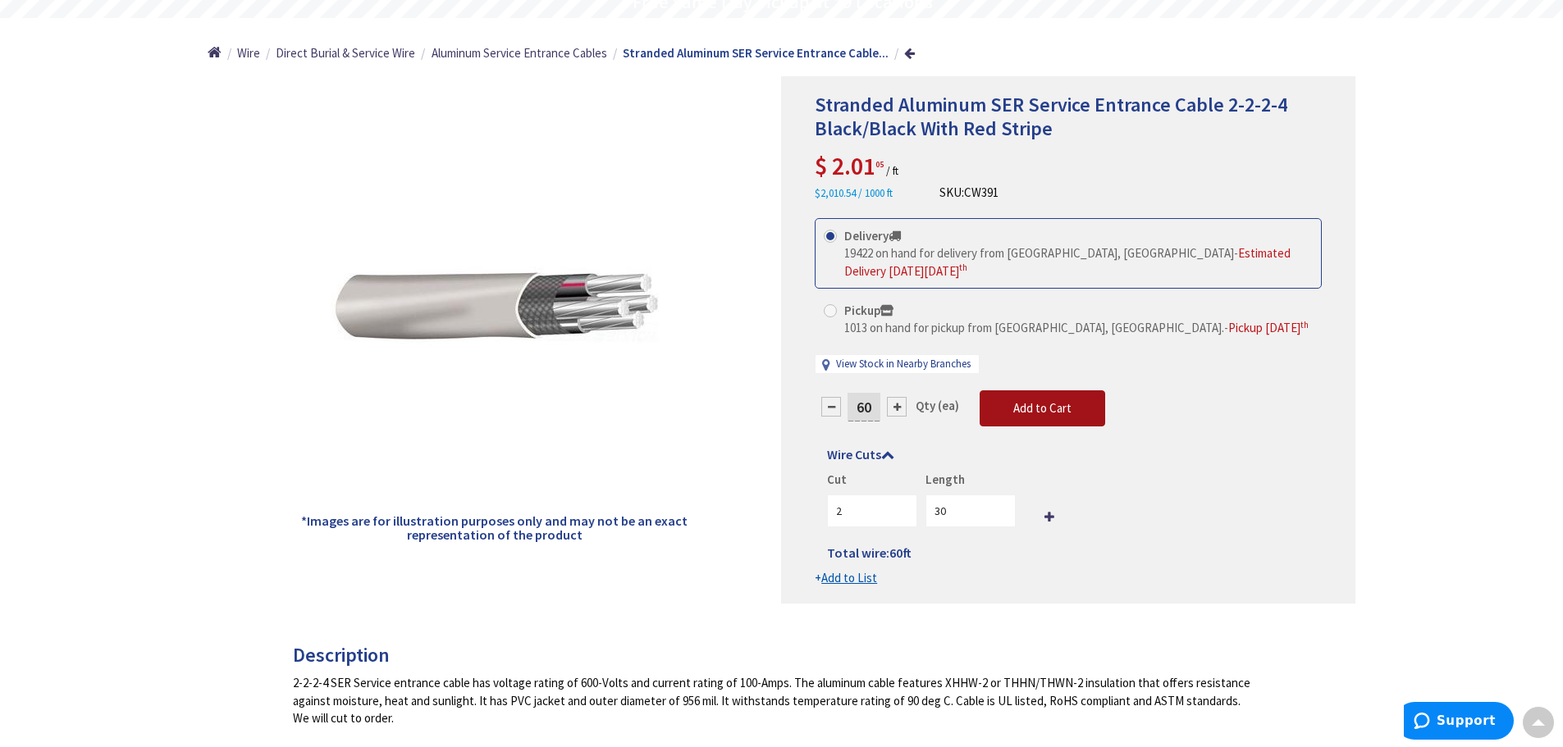
click at [1041, 406] on span "Add to Cart" at bounding box center [1042, 408] width 58 height 16
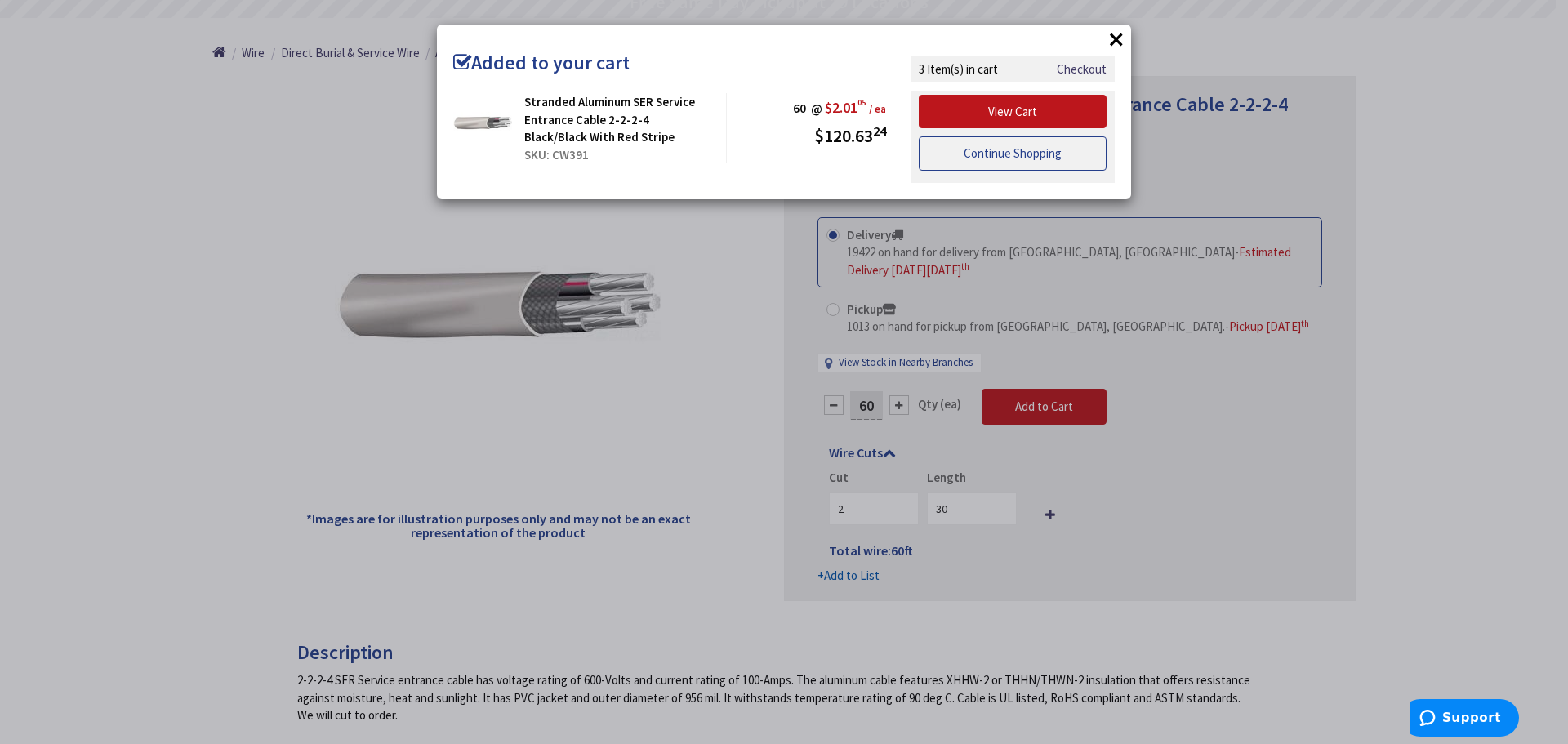
click at [1013, 152] on link "Continue Shopping" at bounding box center [1012, 153] width 188 height 34
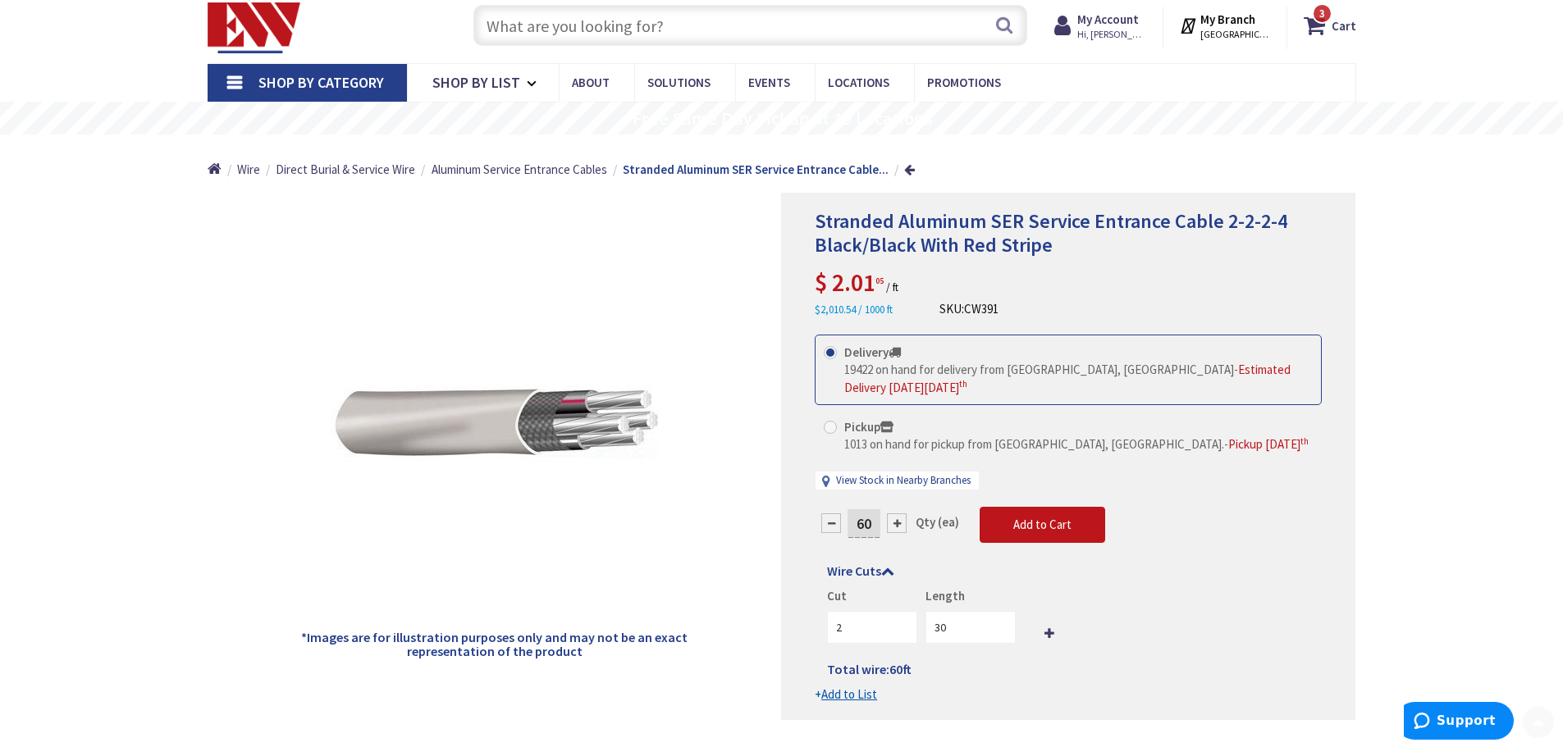
scroll to position [0, 0]
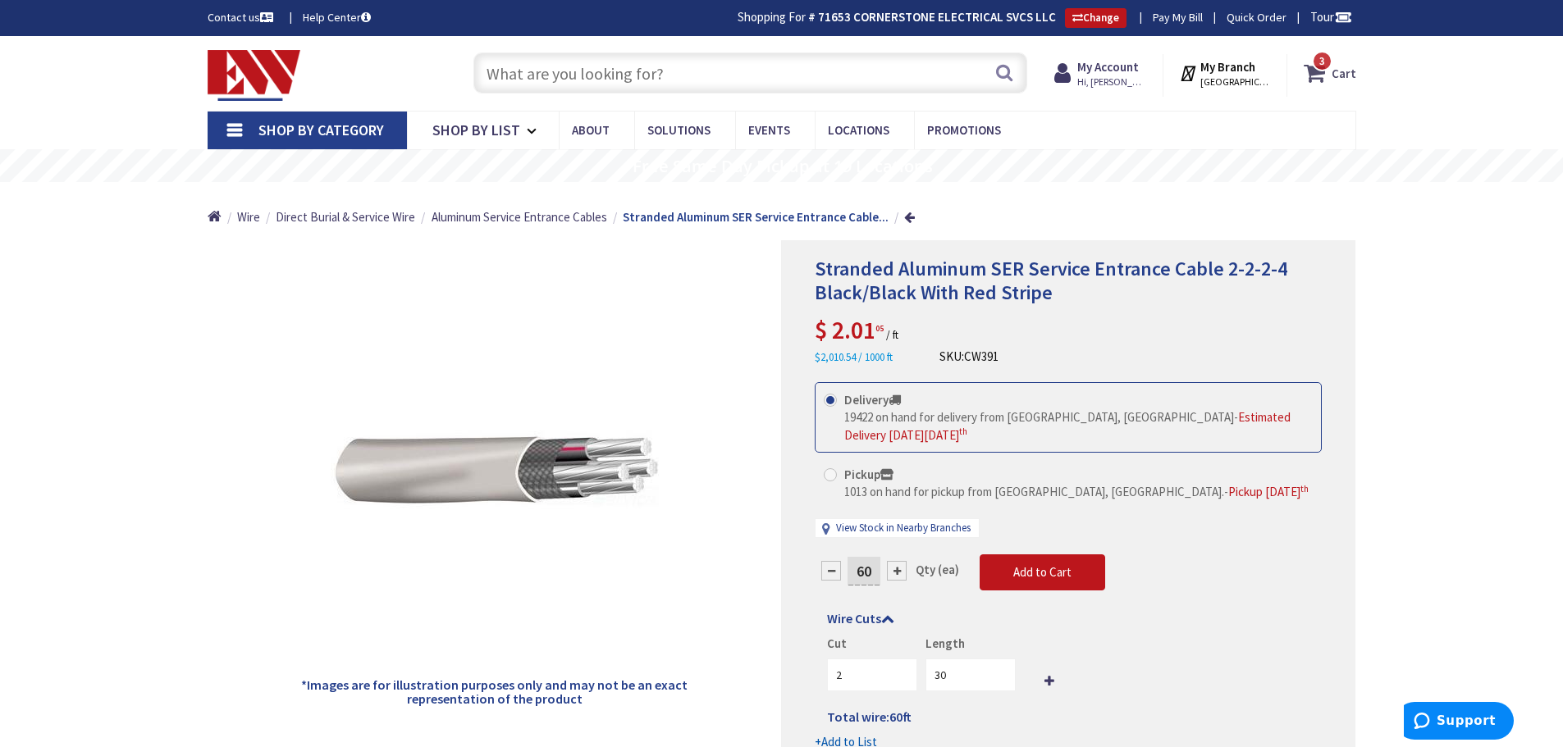
click at [1344, 74] on strong "Cart" at bounding box center [1343, 73] width 25 height 30
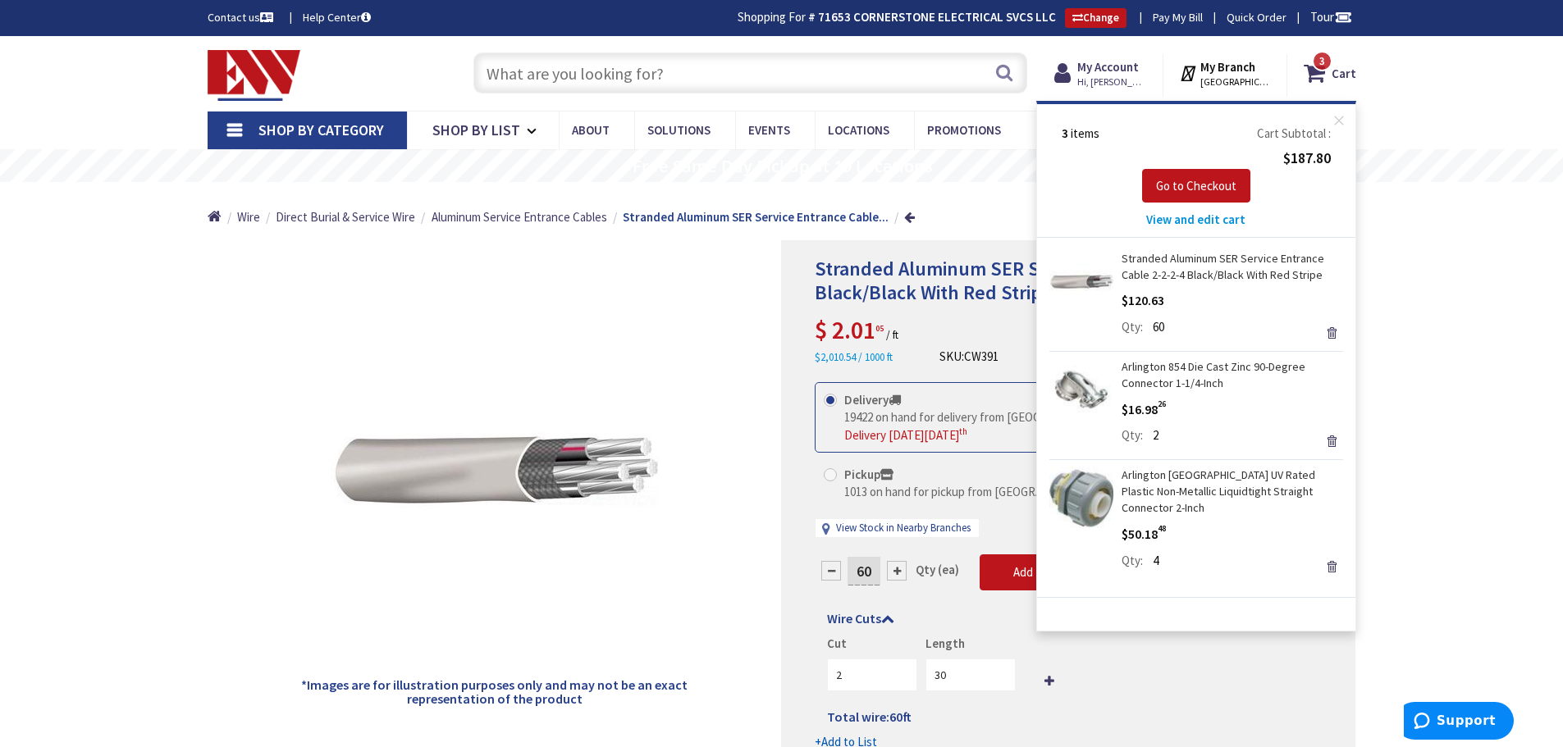
click at [1199, 222] on span "View and edit cart" at bounding box center [1195, 220] width 99 height 16
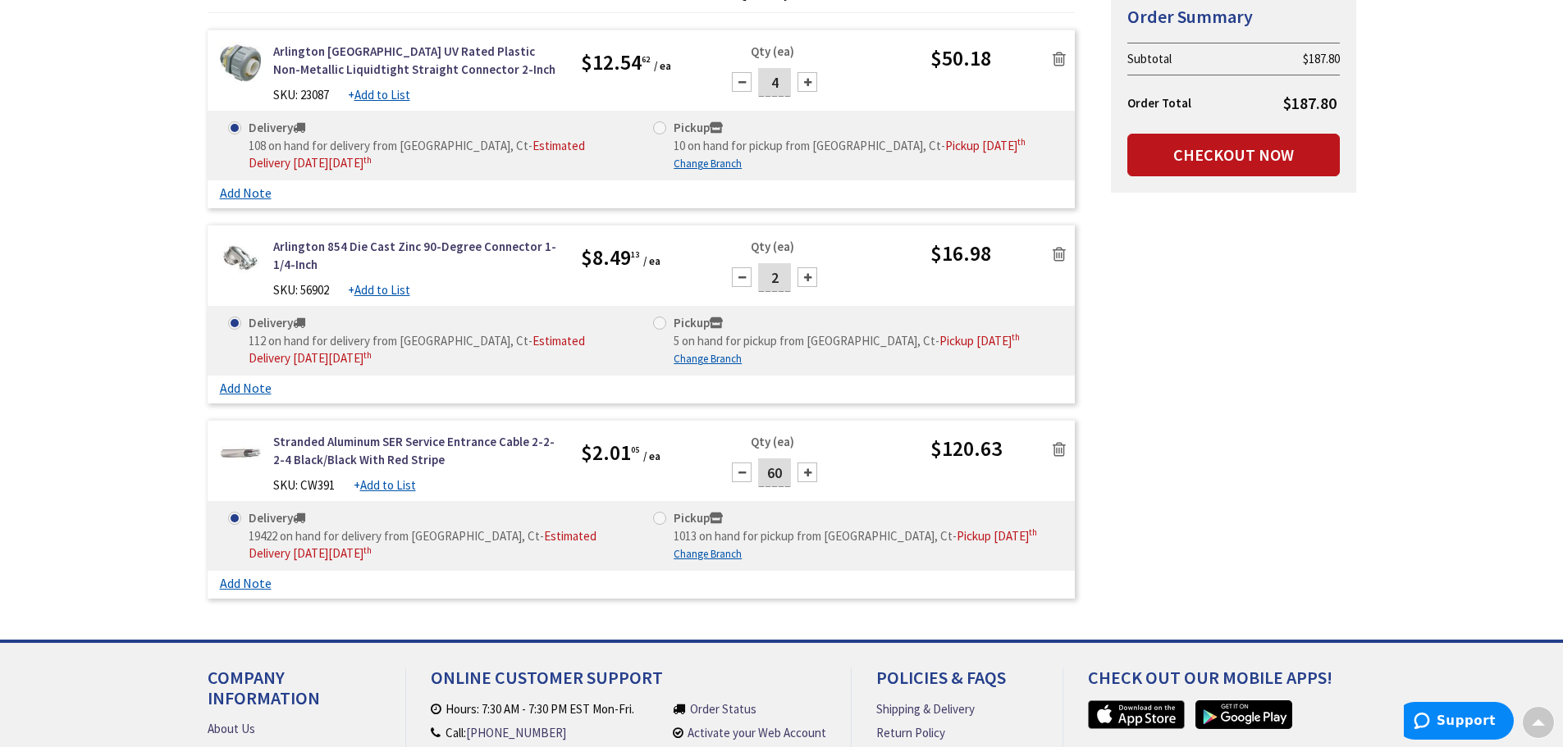
scroll to position [327, 0]
click at [1189, 161] on link "Checkout Now" at bounding box center [1233, 156] width 212 height 43
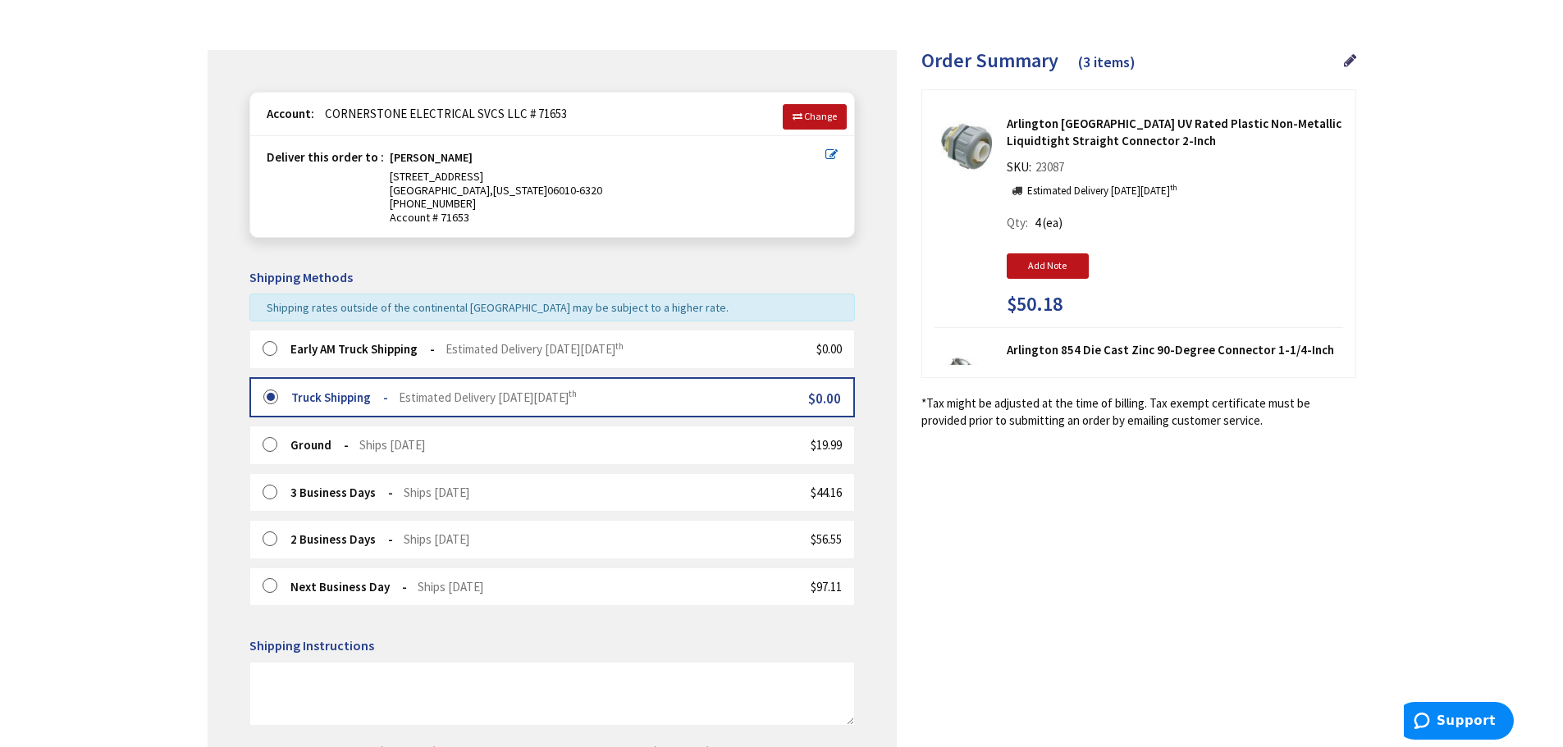
scroll to position [246, 0]
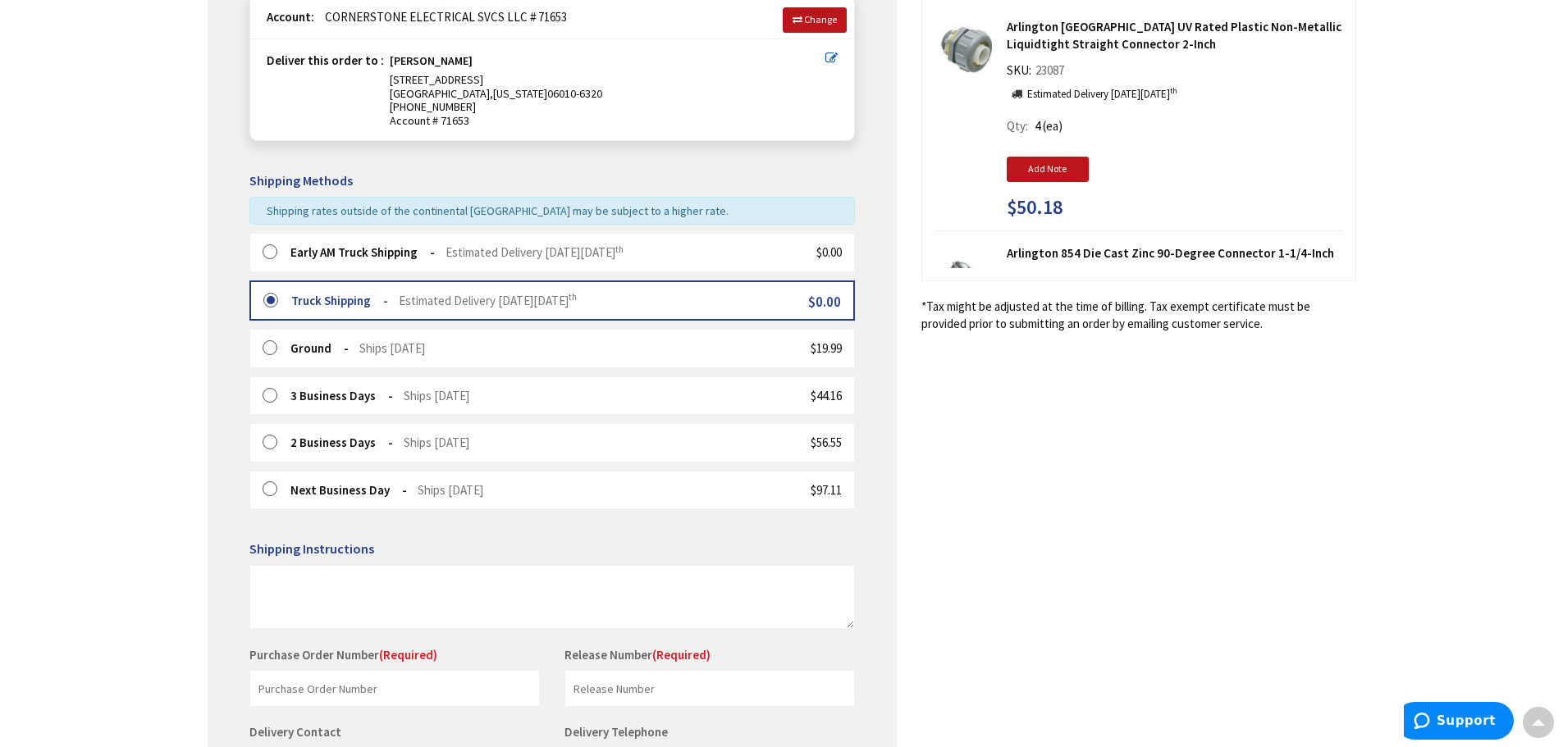
click at [271, 252] on label at bounding box center [274, 252] width 25 height 16
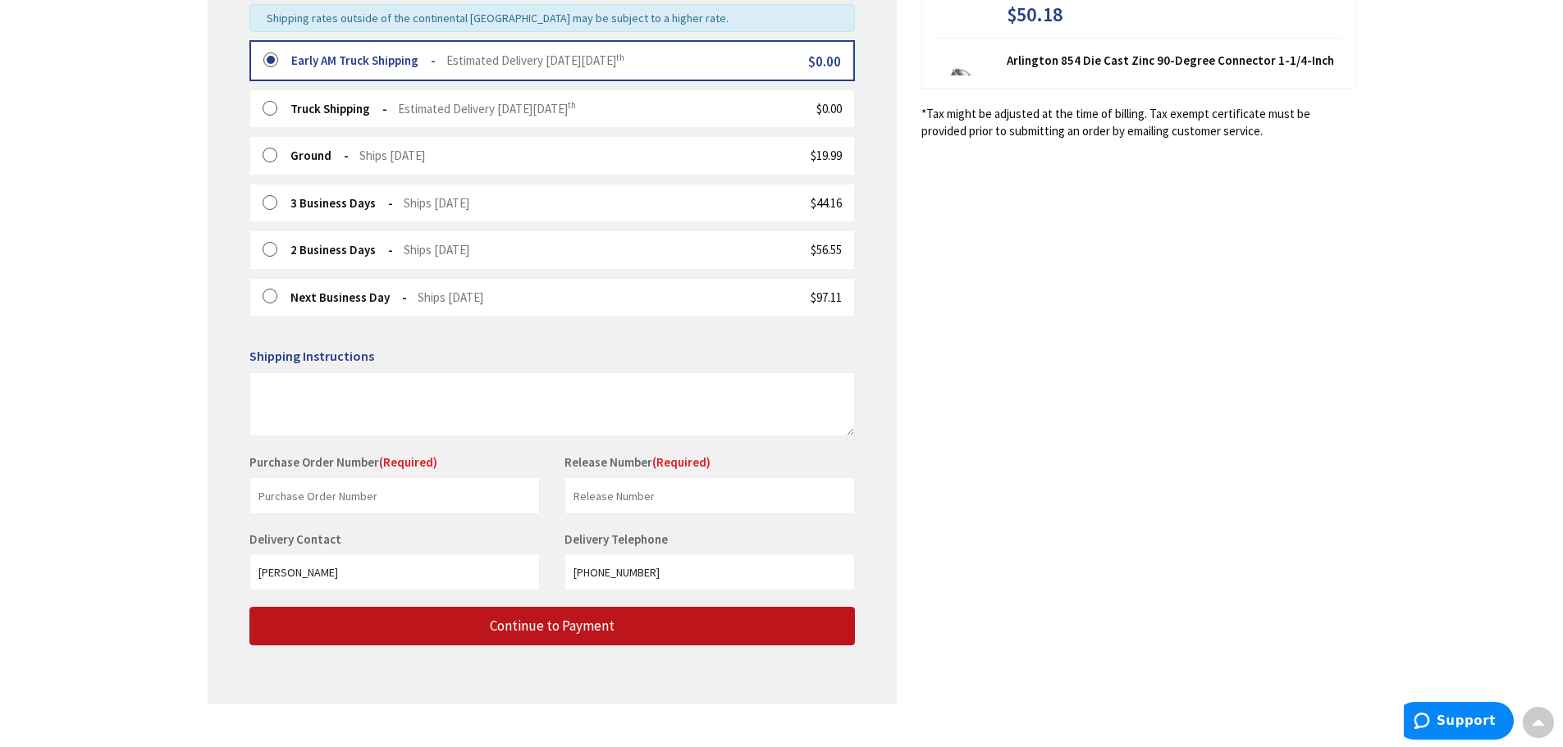
scroll to position [465, 0]
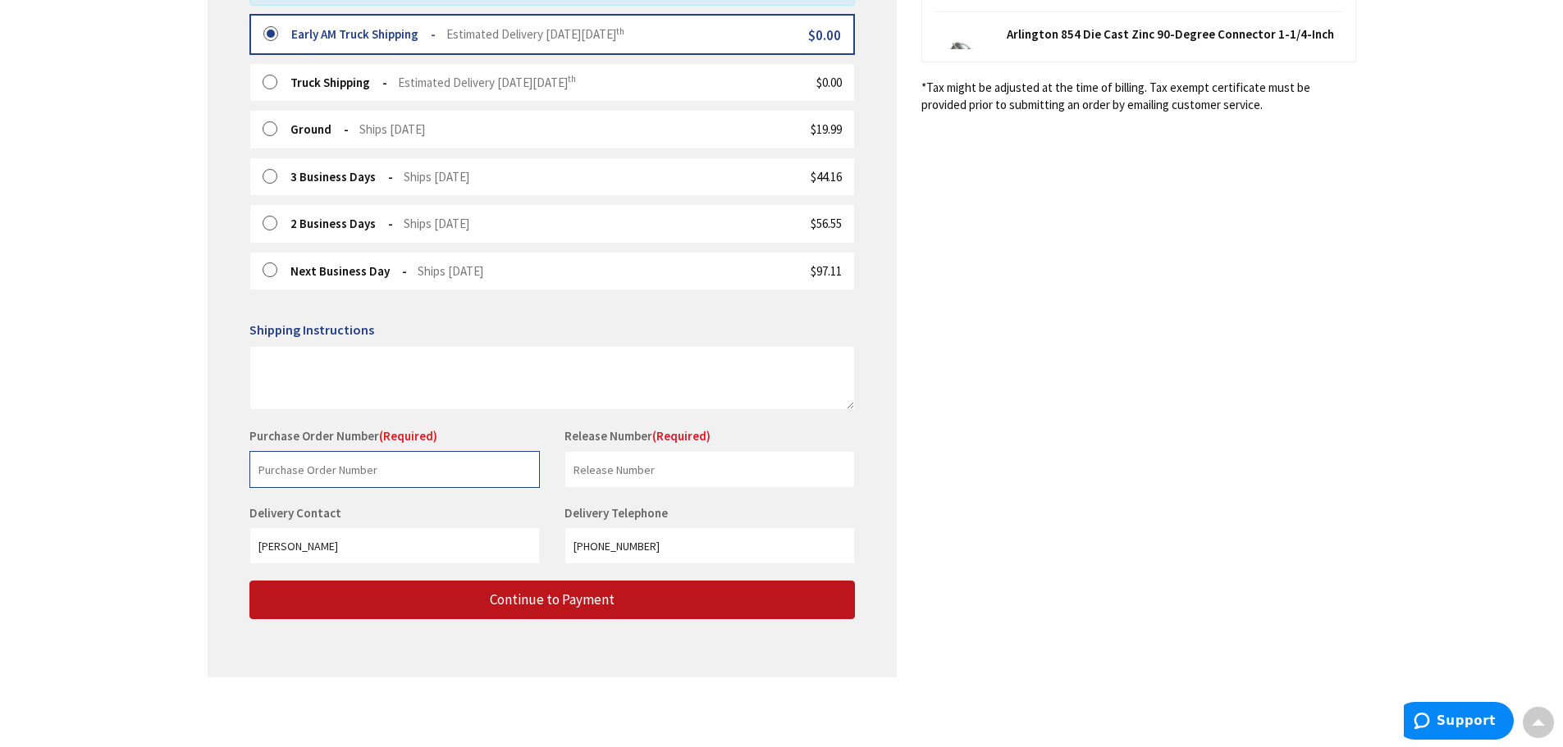
click at [413, 488] on input "text" at bounding box center [394, 469] width 290 height 37
type input "4248"
click at [657, 463] on input "text" at bounding box center [709, 469] width 290 height 37
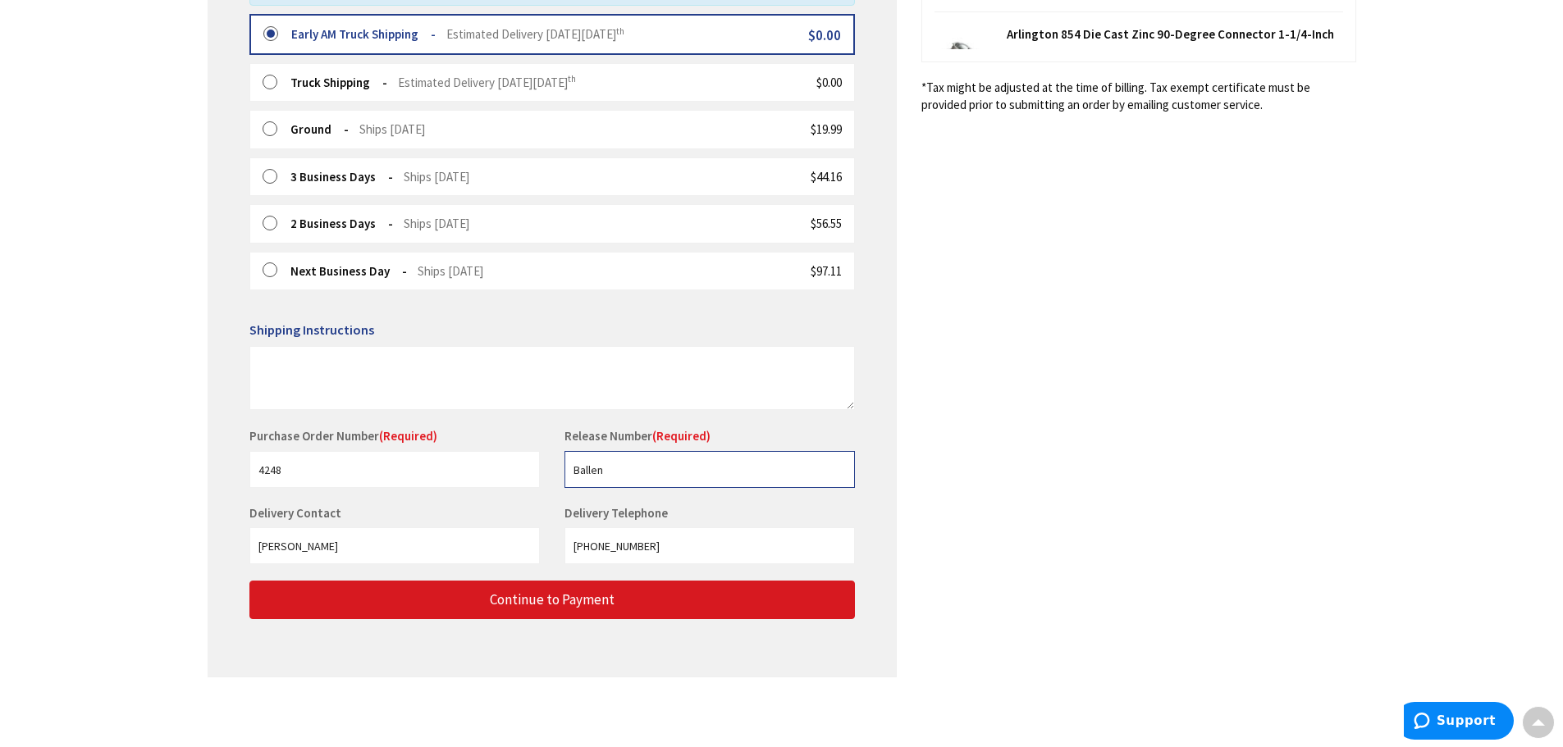
type input "Ballen"
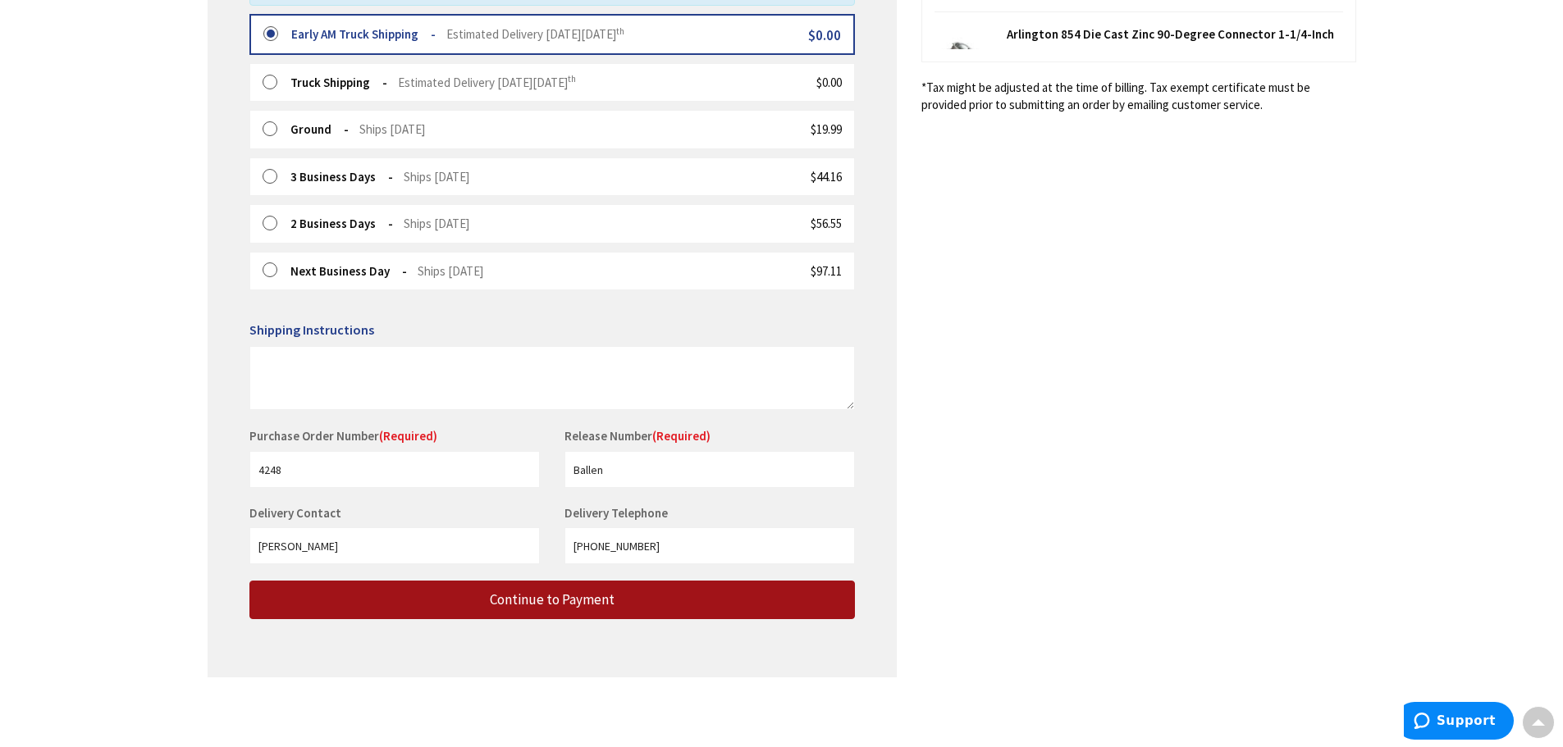
click at [573, 602] on span "Continue to Payment" at bounding box center [552, 600] width 125 height 18
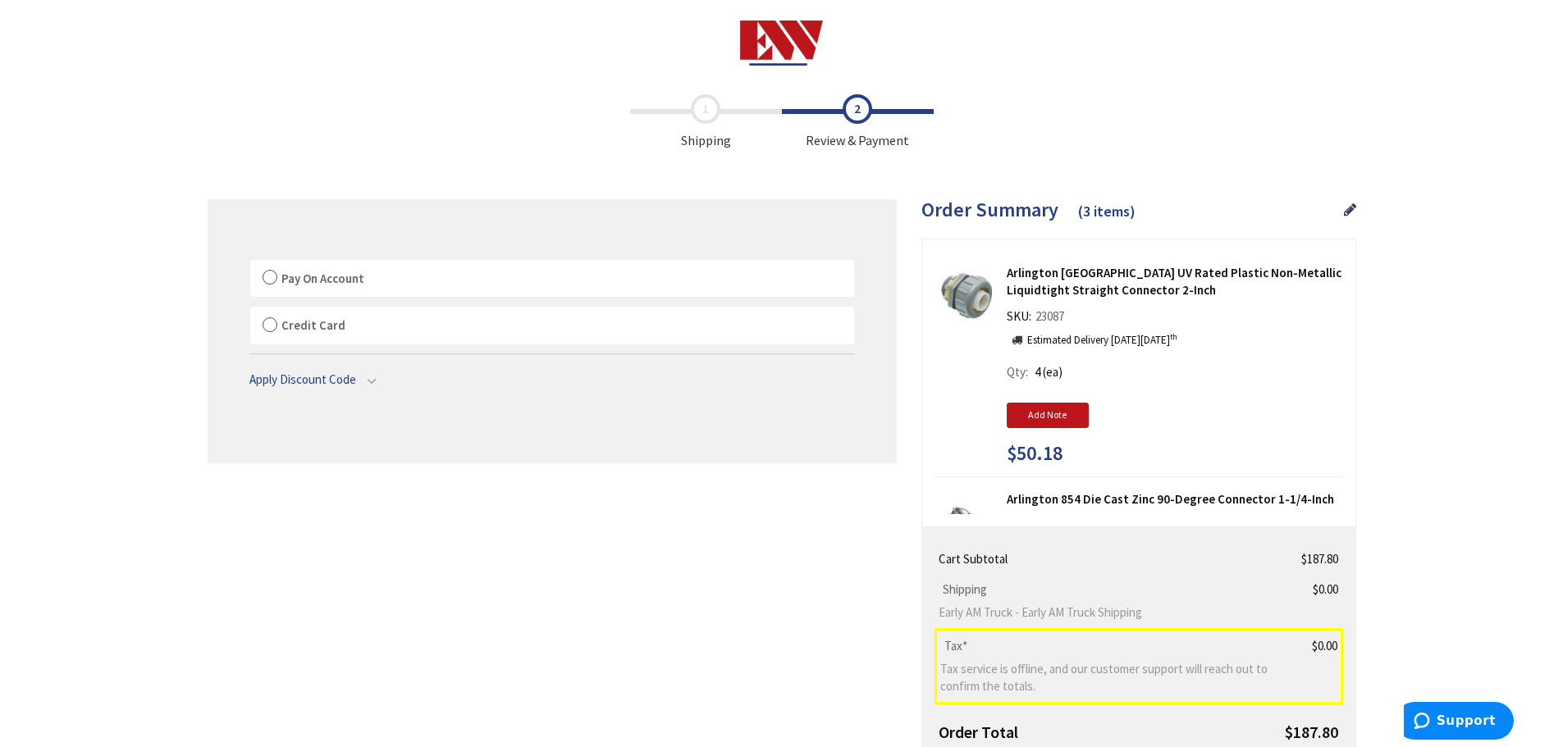
click at [269, 281] on label "Pay On Account" at bounding box center [552, 279] width 604 height 38
click at [250, 263] on input "Pay On Account" at bounding box center [250, 263] width 0 height 0
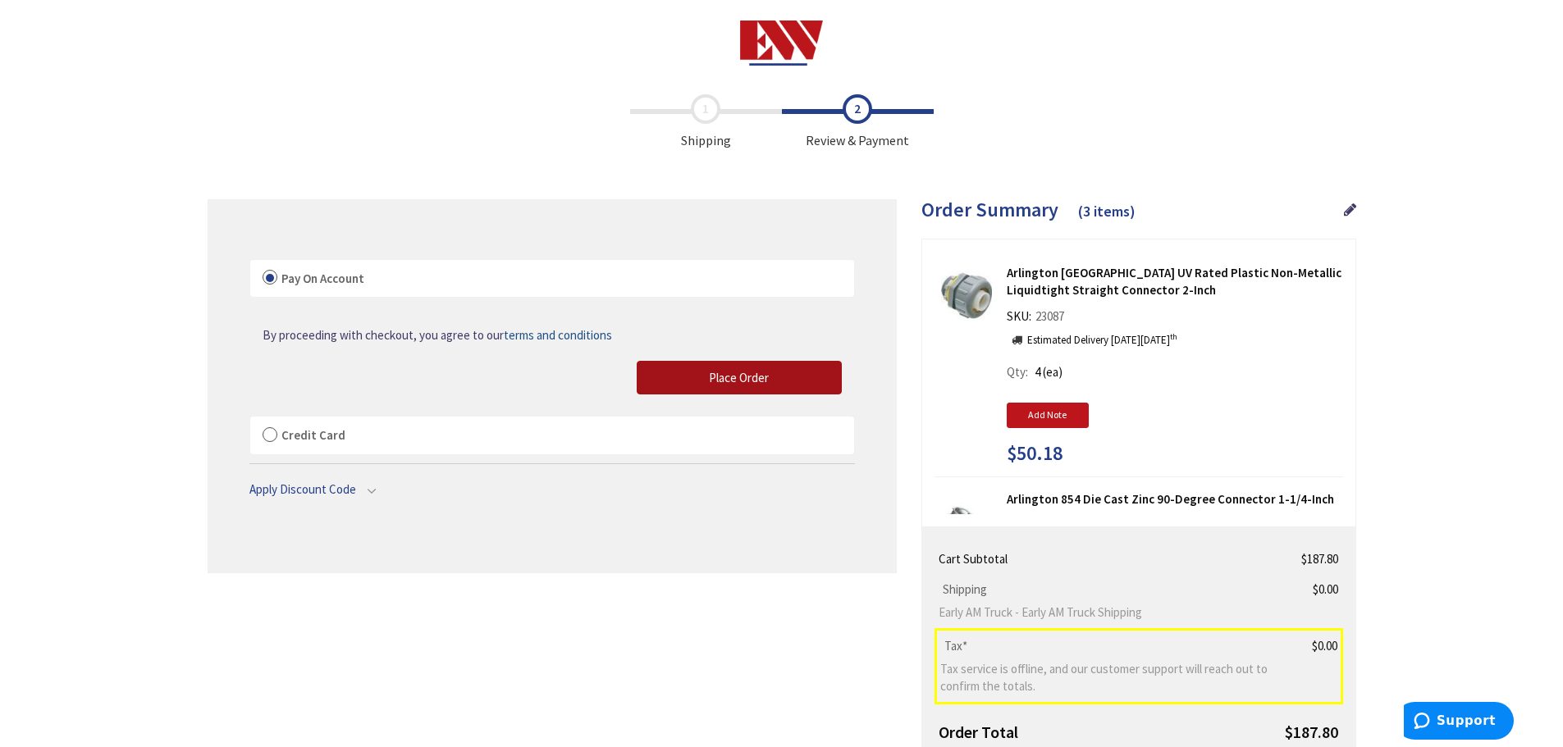
click at [714, 375] on span "Place Order" at bounding box center [739, 378] width 60 height 16
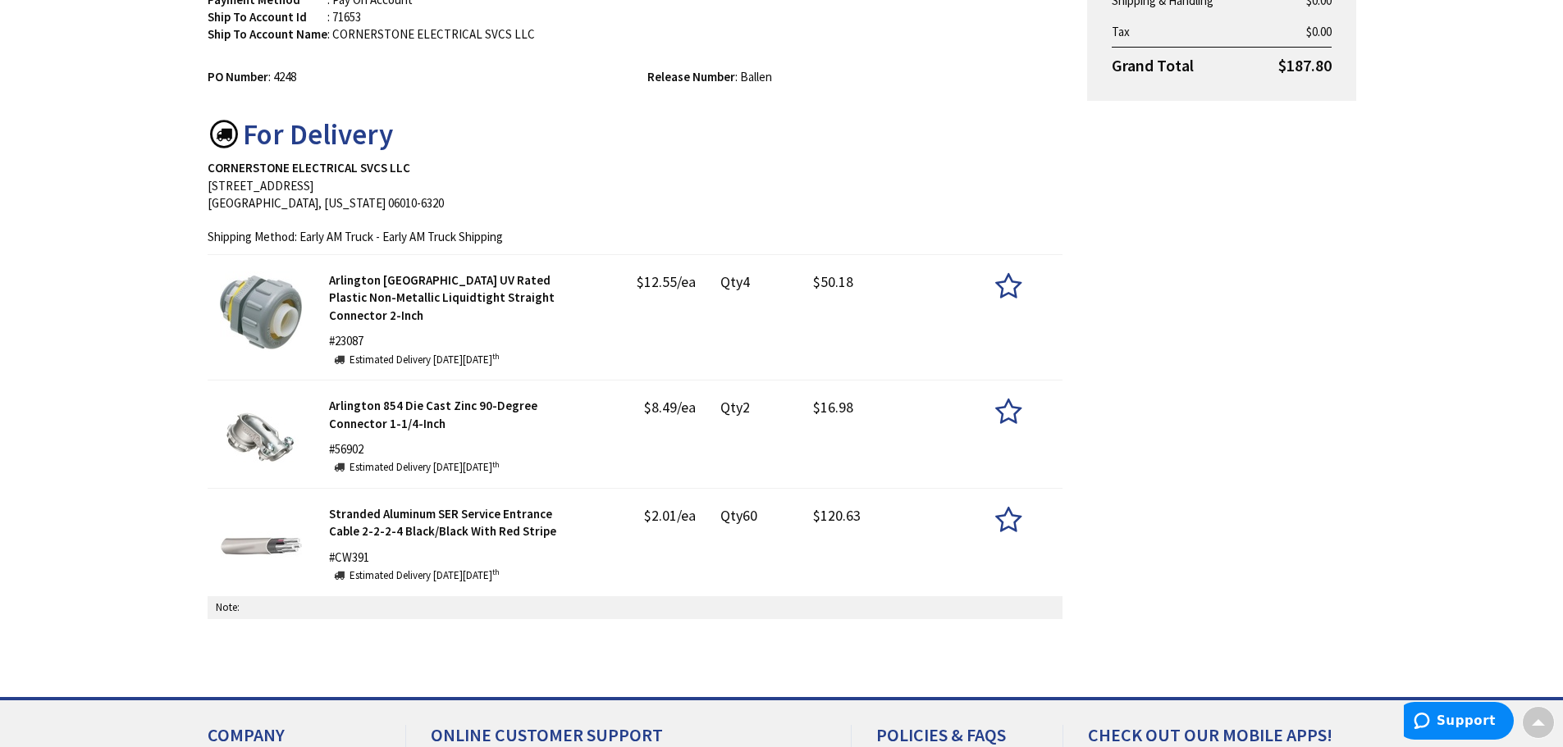
scroll to position [328, 0]
